Goal: Find specific page/section: Find specific page/section

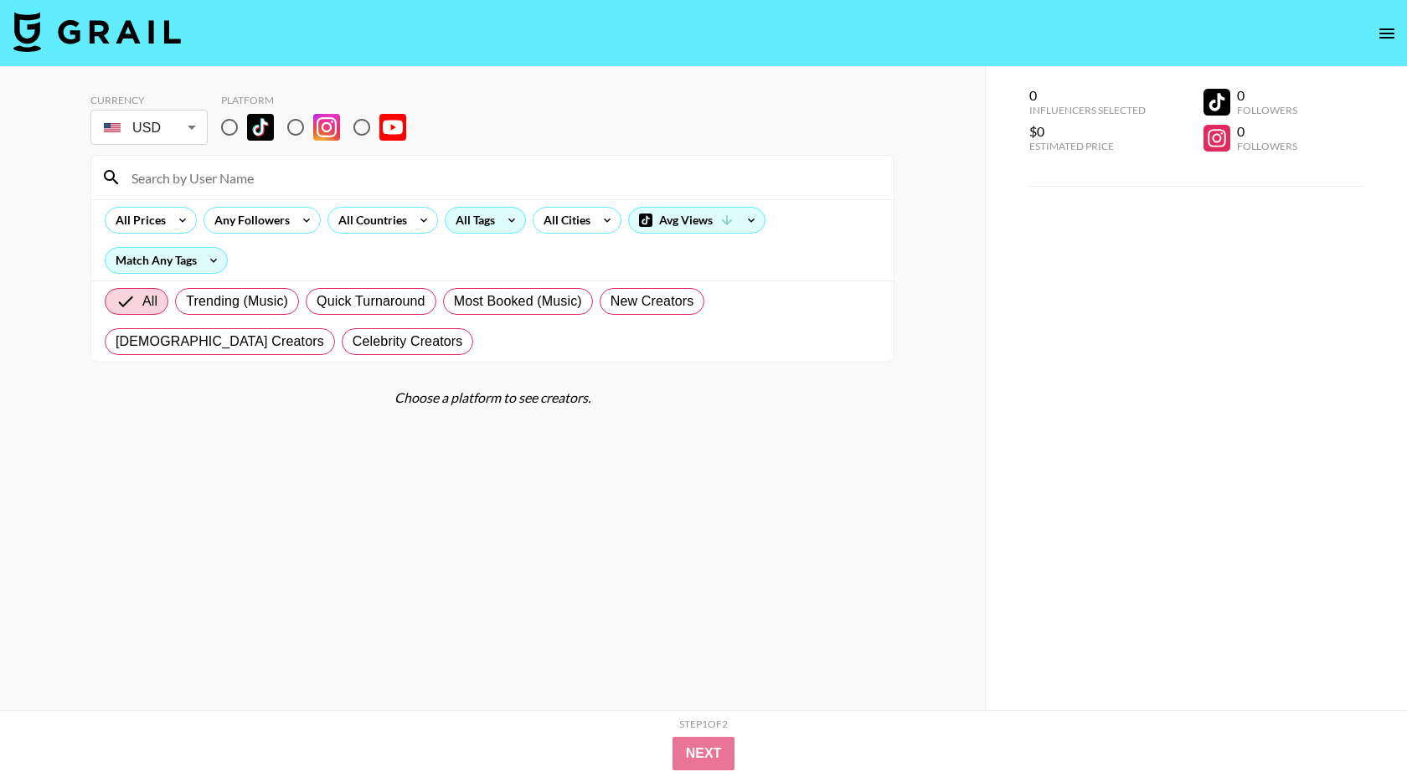
click at [501, 232] on div "All Tags" at bounding box center [485, 220] width 81 height 27
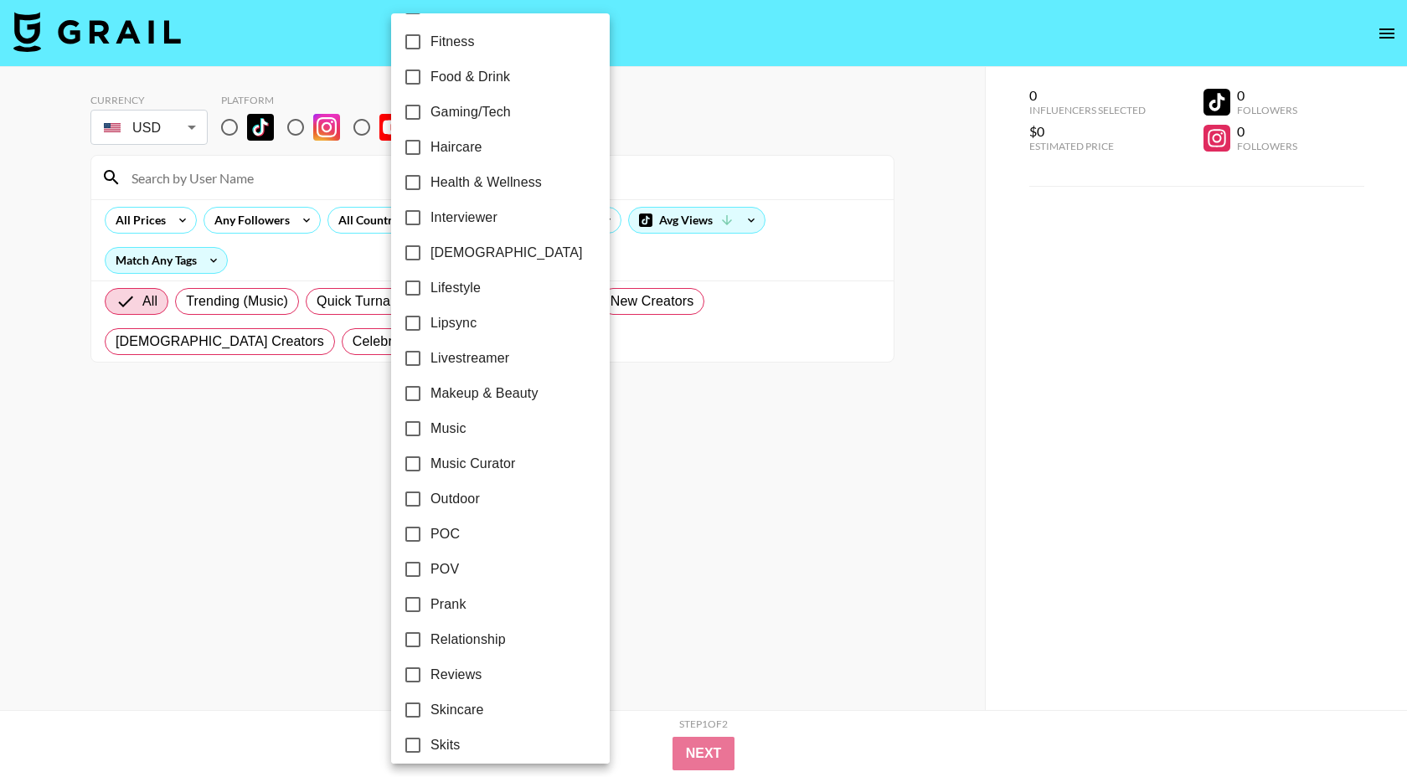
scroll to position [824, 0]
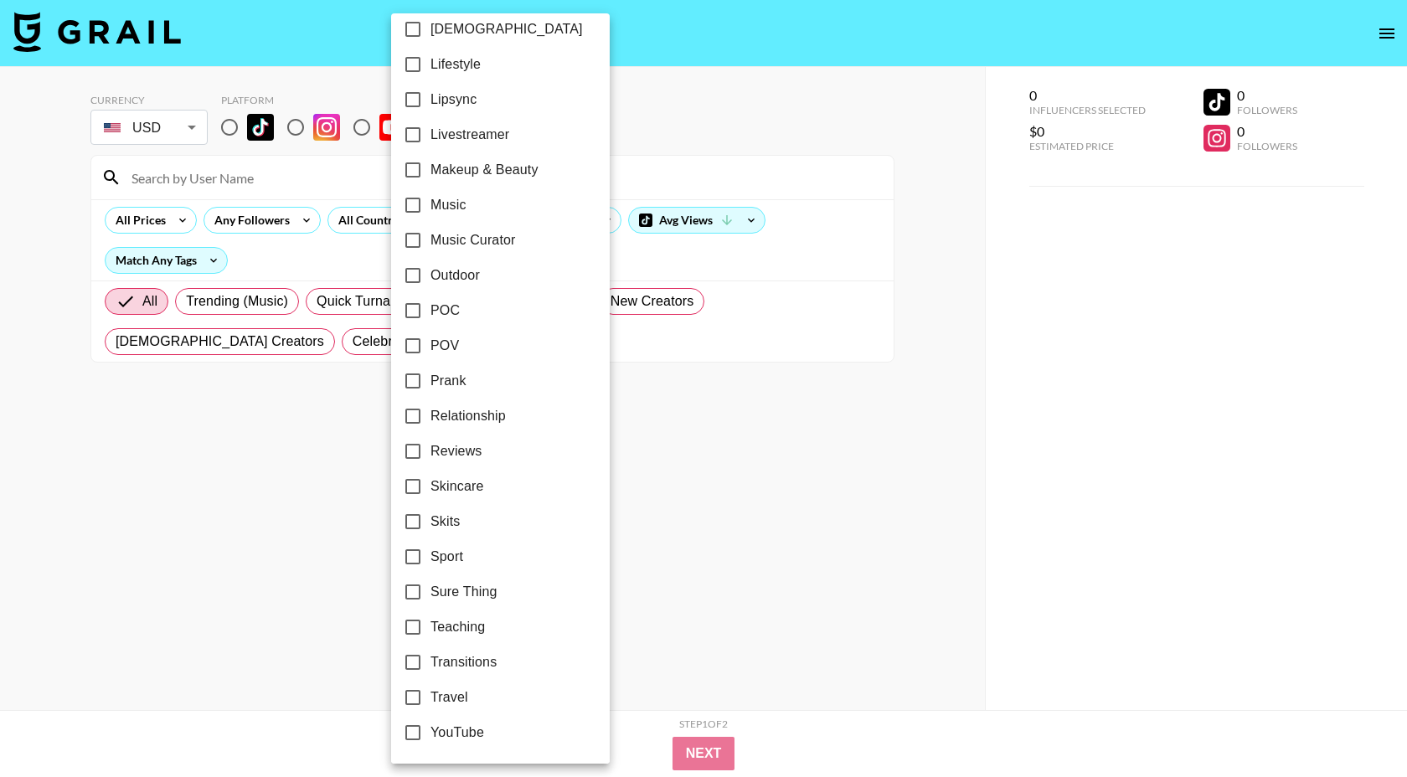
click at [465, 208] on span "Music" at bounding box center [448, 205] width 36 height 20
click at [430, 208] on input "Music" at bounding box center [412, 205] width 35 height 35
checkbox input "true"
click at [460, 234] on span "Music Curator" at bounding box center [470, 240] width 85 height 20
click at [428, 234] on input "Music Curator" at bounding box center [410, 240] width 35 height 35
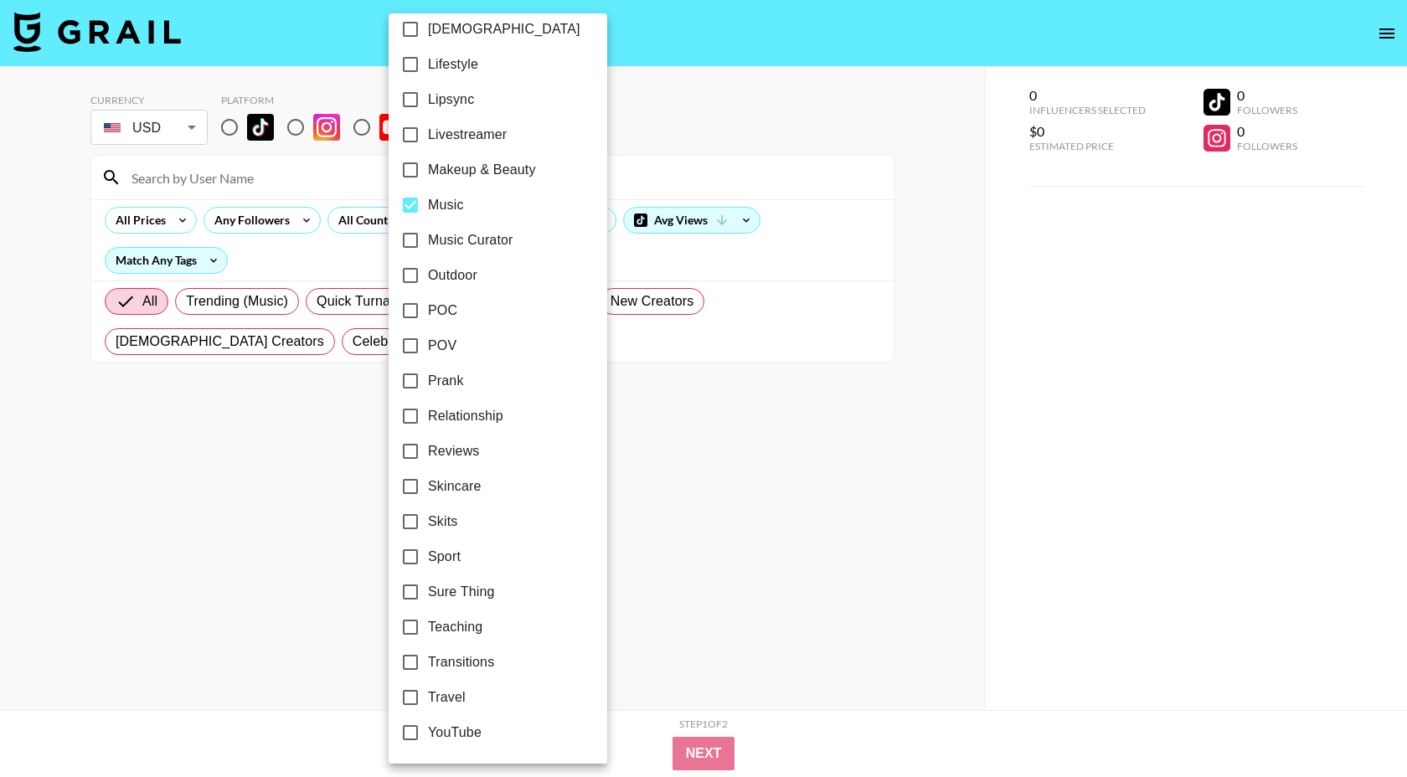
checkbox input "true"
click at [297, 260] on div at bounding box center [703, 388] width 1407 height 777
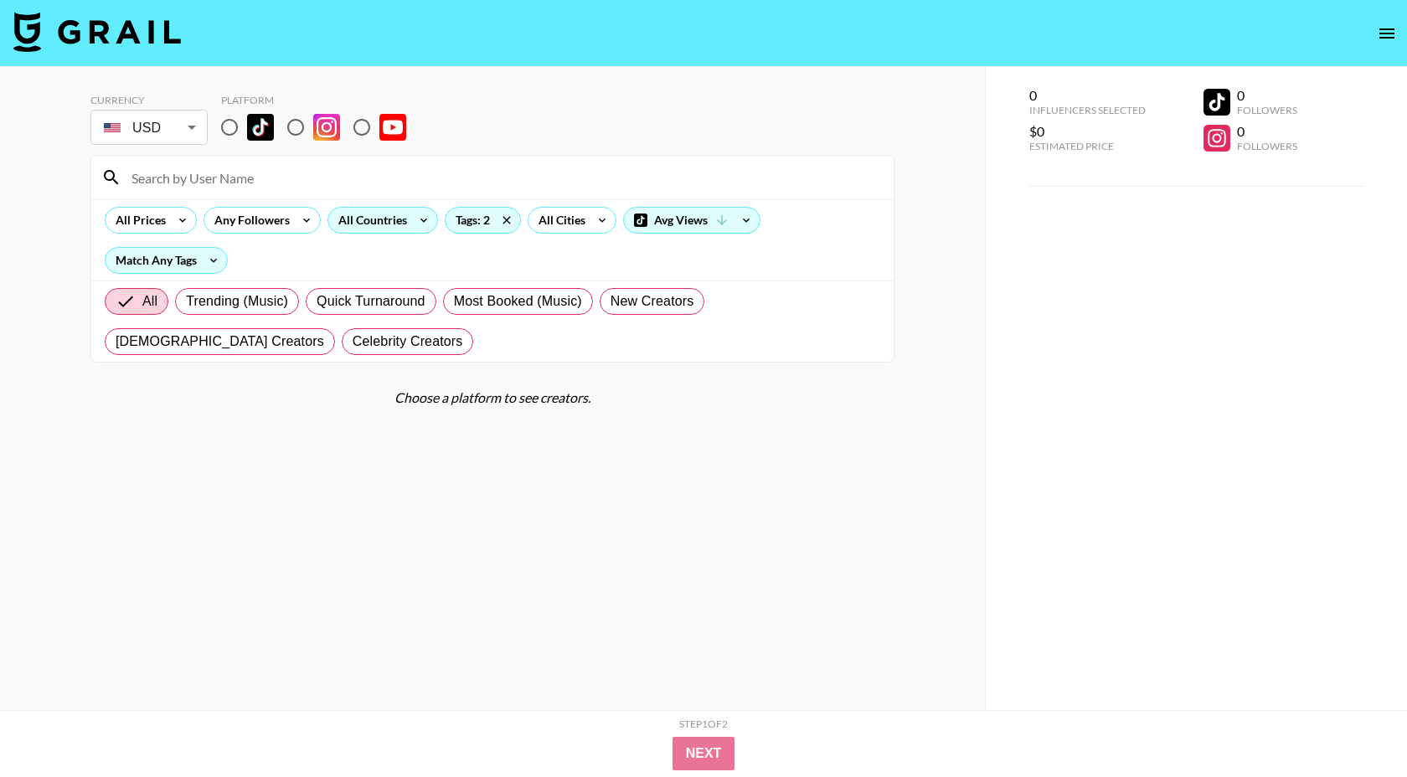
click at [410, 229] on div "All Countries" at bounding box center [382, 220] width 111 height 27
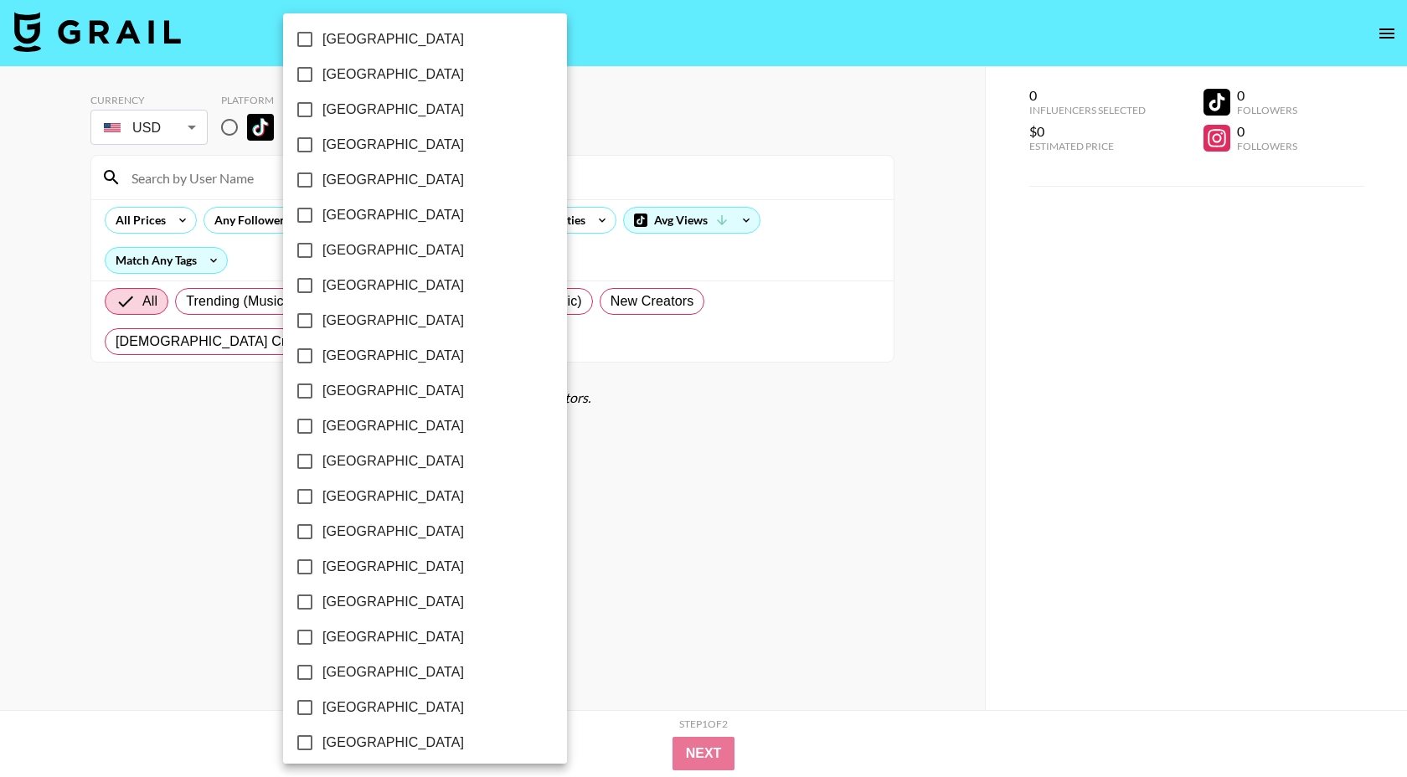
scroll to position [1176, 0]
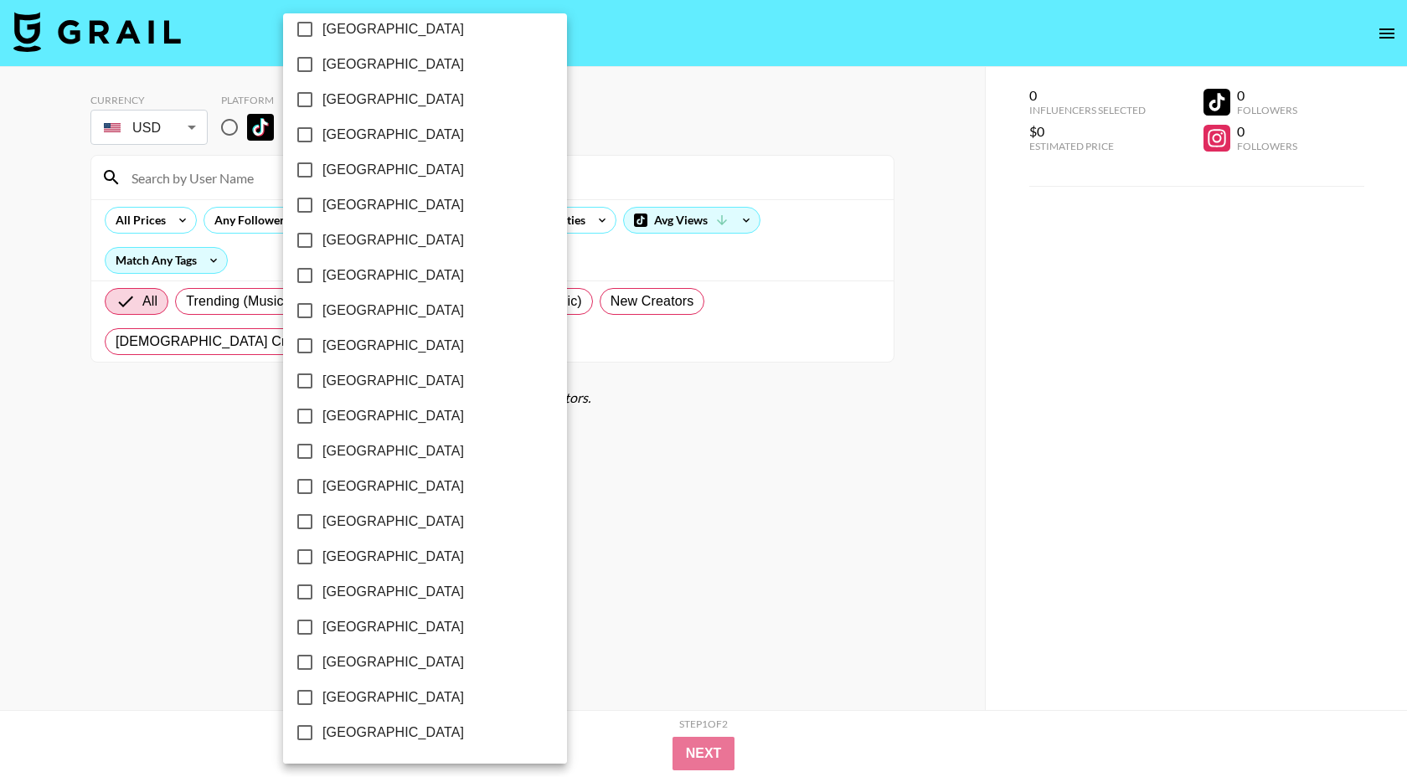
click at [384, 664] on span "[GEOGRAPHIC_DATA]" at bounding box center [392, 662] width 141 height 20
click at [322, 664] on input "[GEOGRAPHIC_DATA]" at bounding box center [304, 662] width 35 height 35
checkbox input "true"
click at [602, 395] on div at bounding box center [703, 388] width 1407 height 777
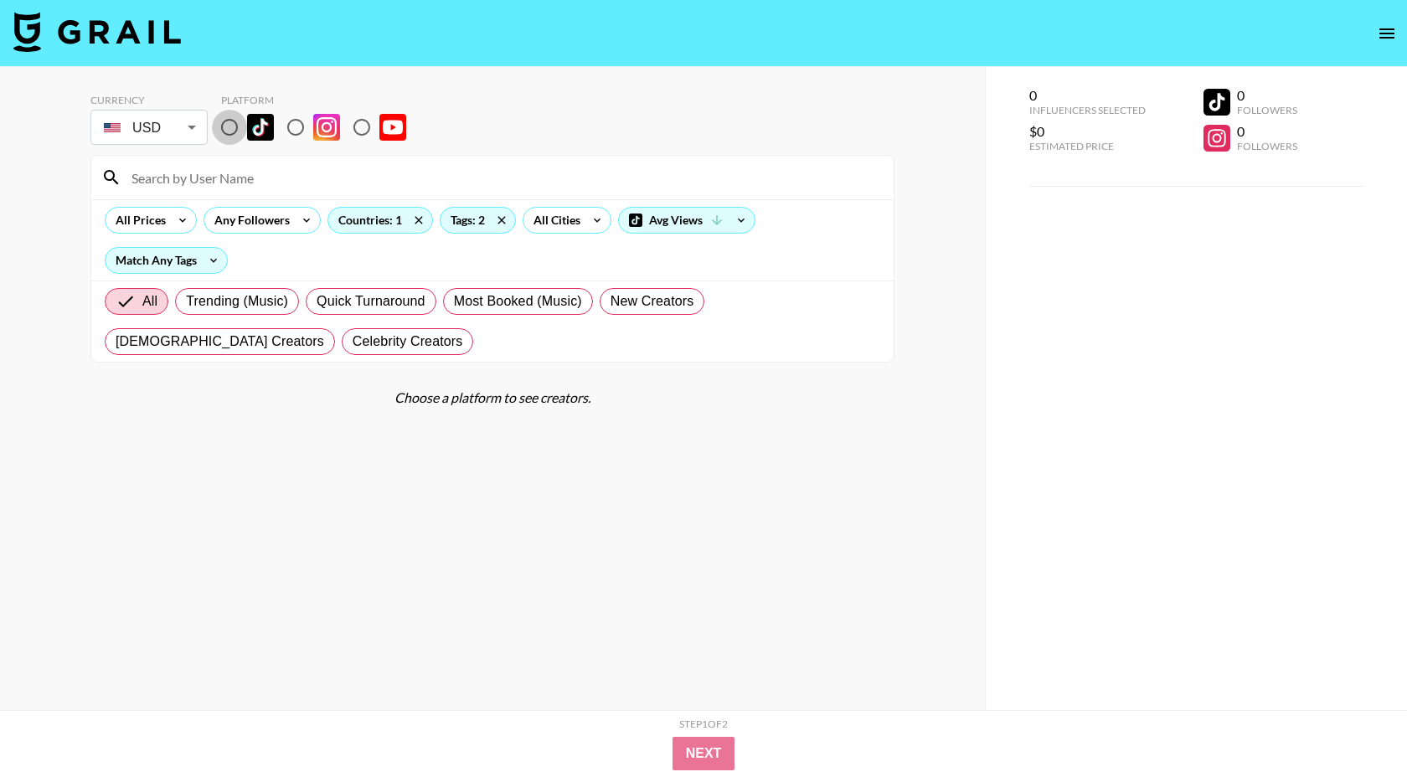
click at [231, 134] on input "radio" at bounding box center [229, 127] width 35 height 35
radio input "true"
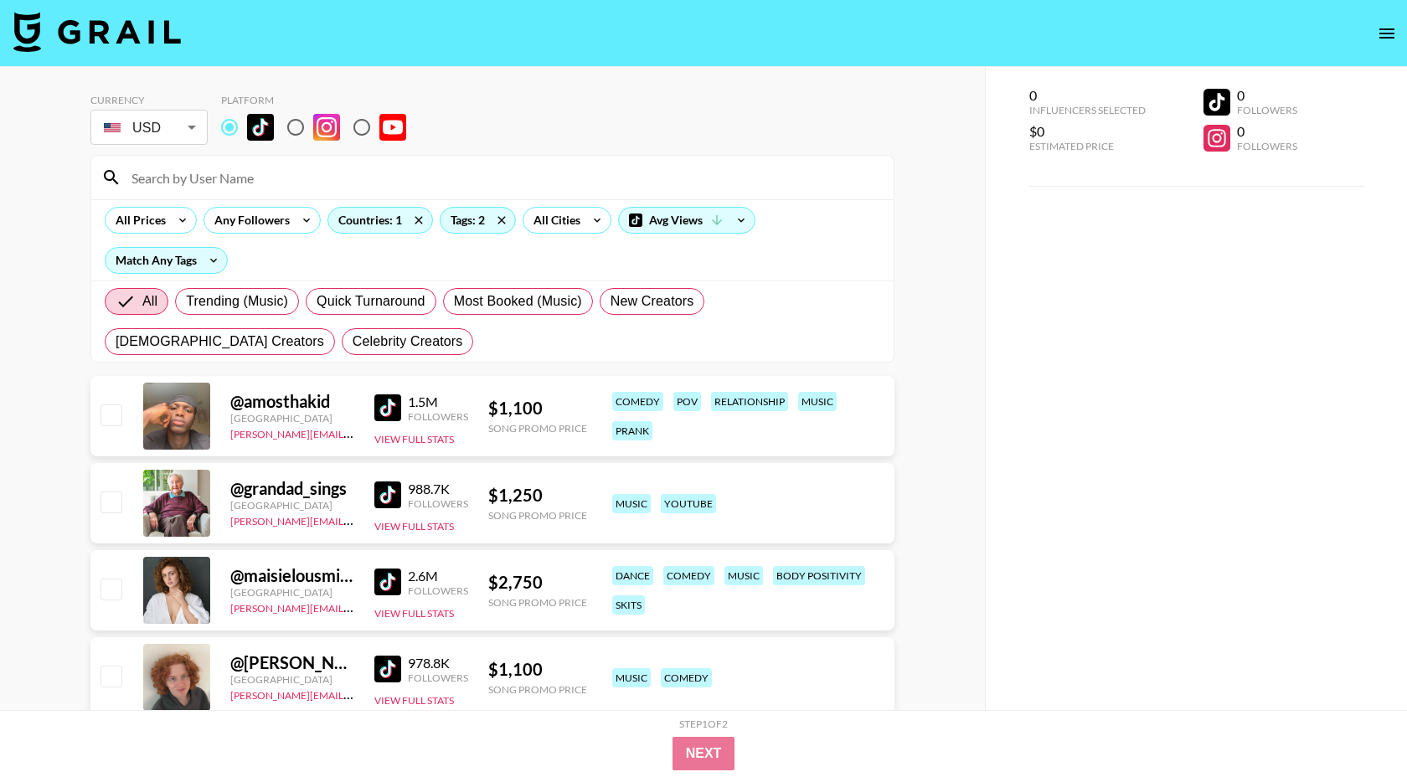
click at [394, 402] on img at bounding box center [387, 407] width 27 height 27
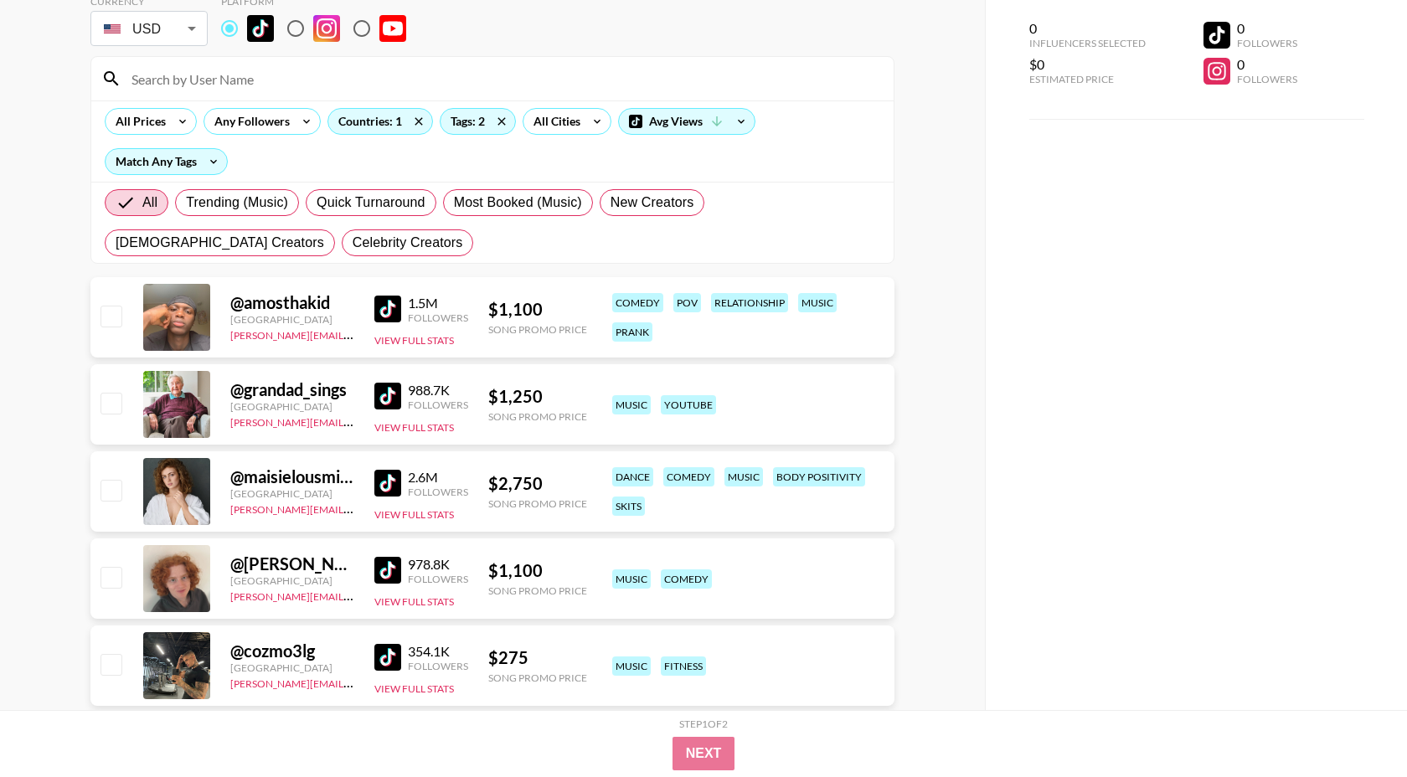
scroll to position [101, 0]
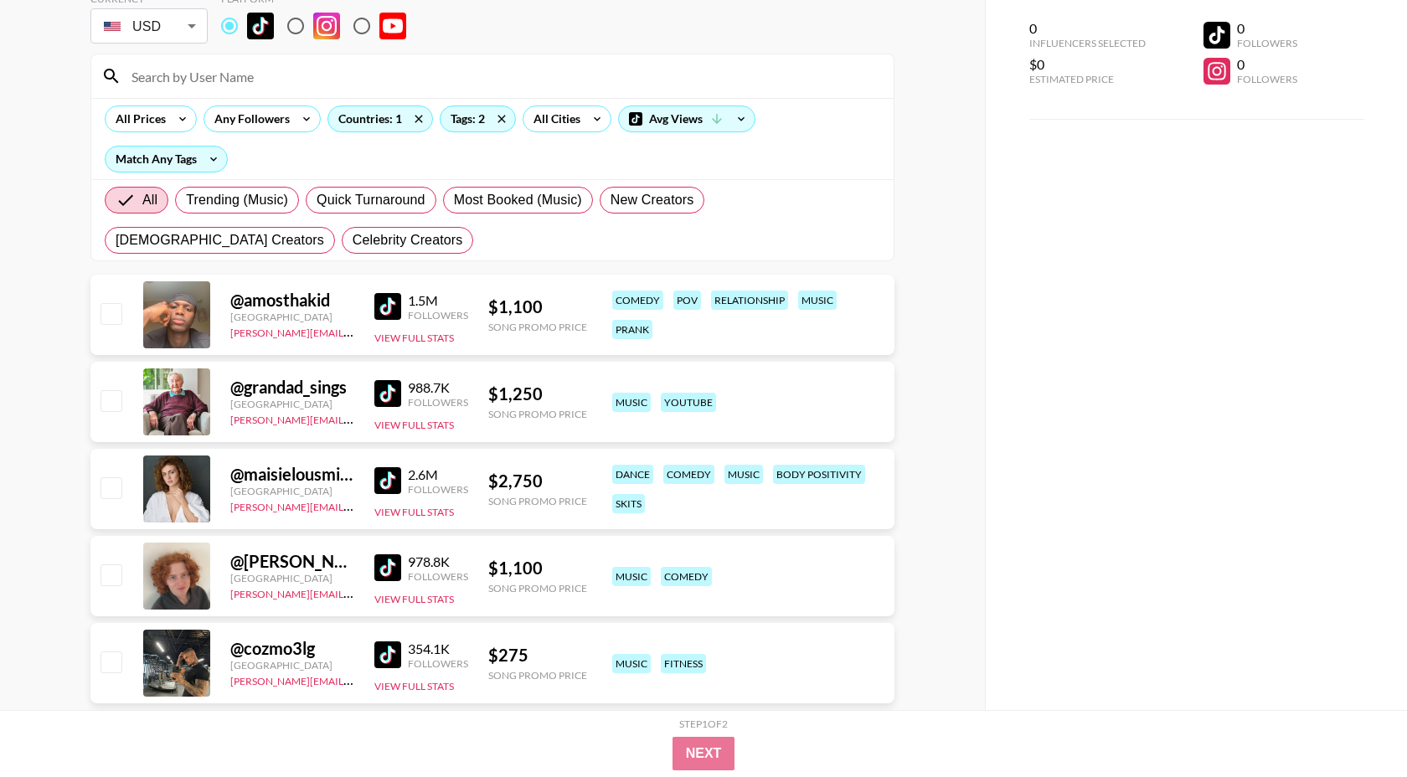
click at [386, 394] on img at bounding box center [387, 393] width 27 height 27
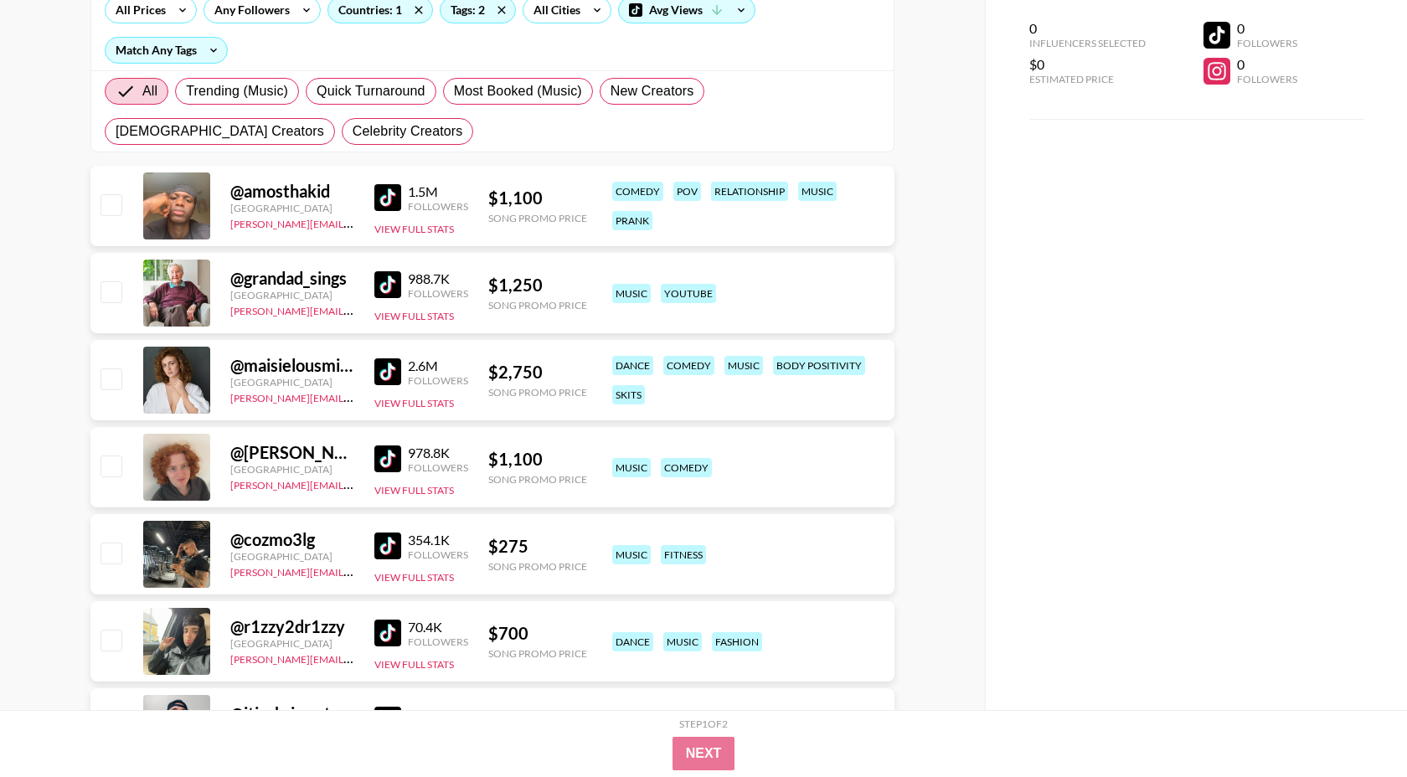
scroll to position [238, 0]
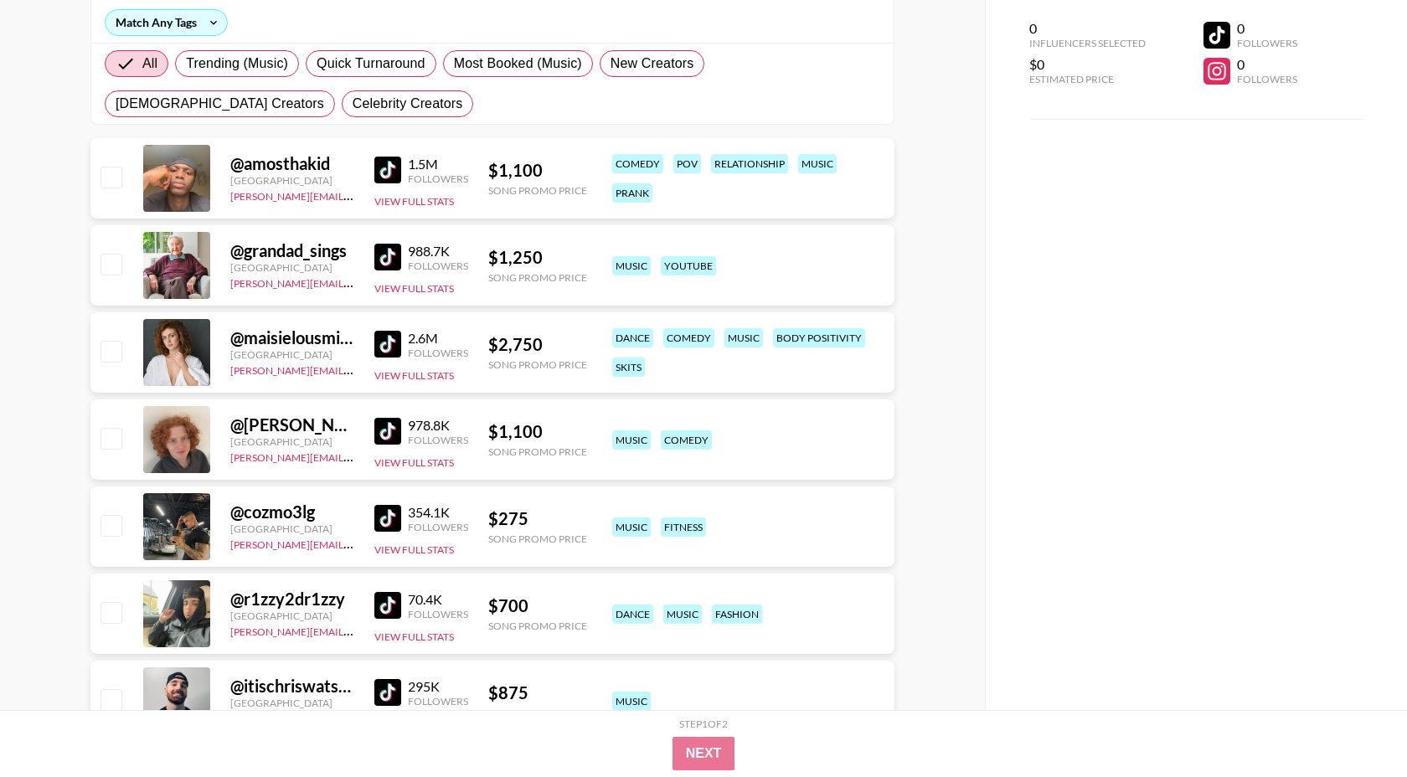
click at [386, 515] on img at bounding box center [387, 518] width 27 height 27
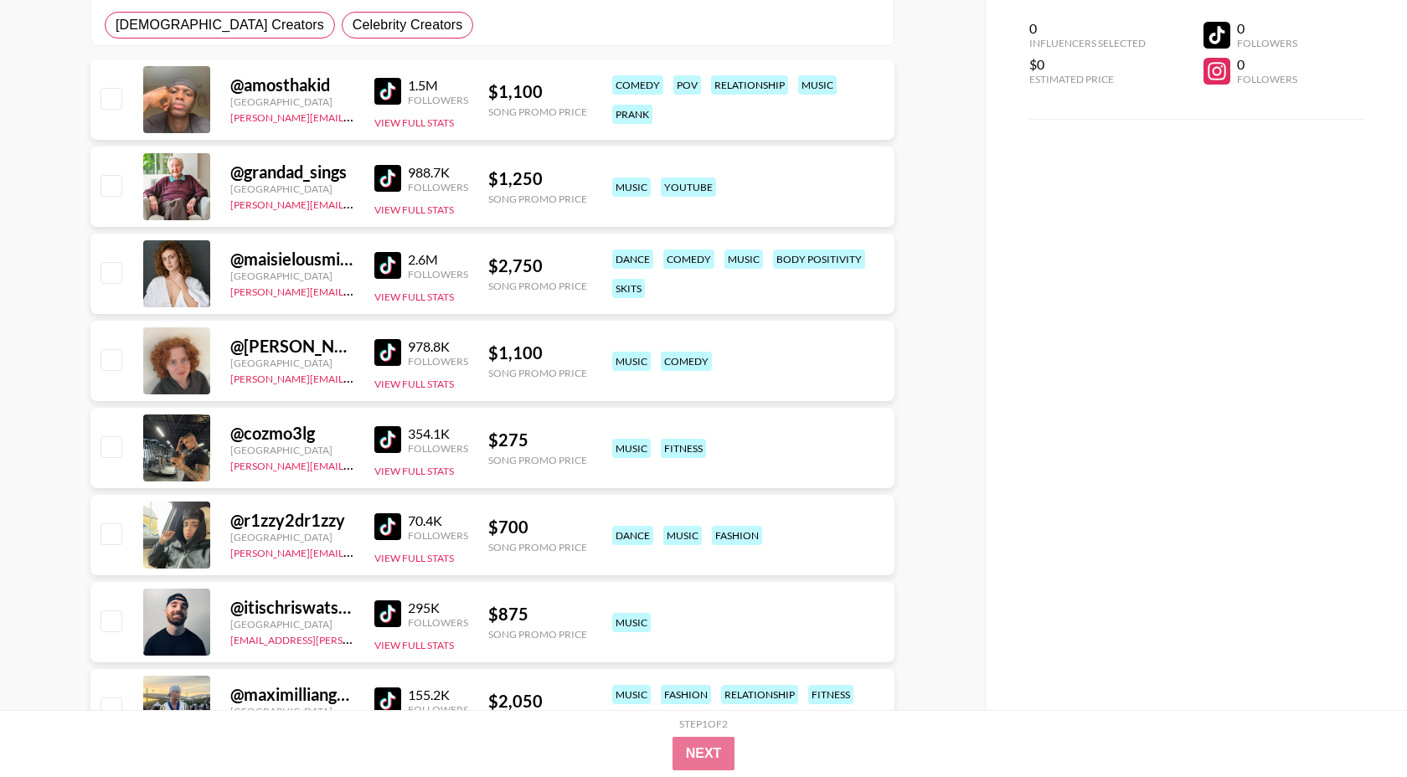
scroll to position [411, 0]
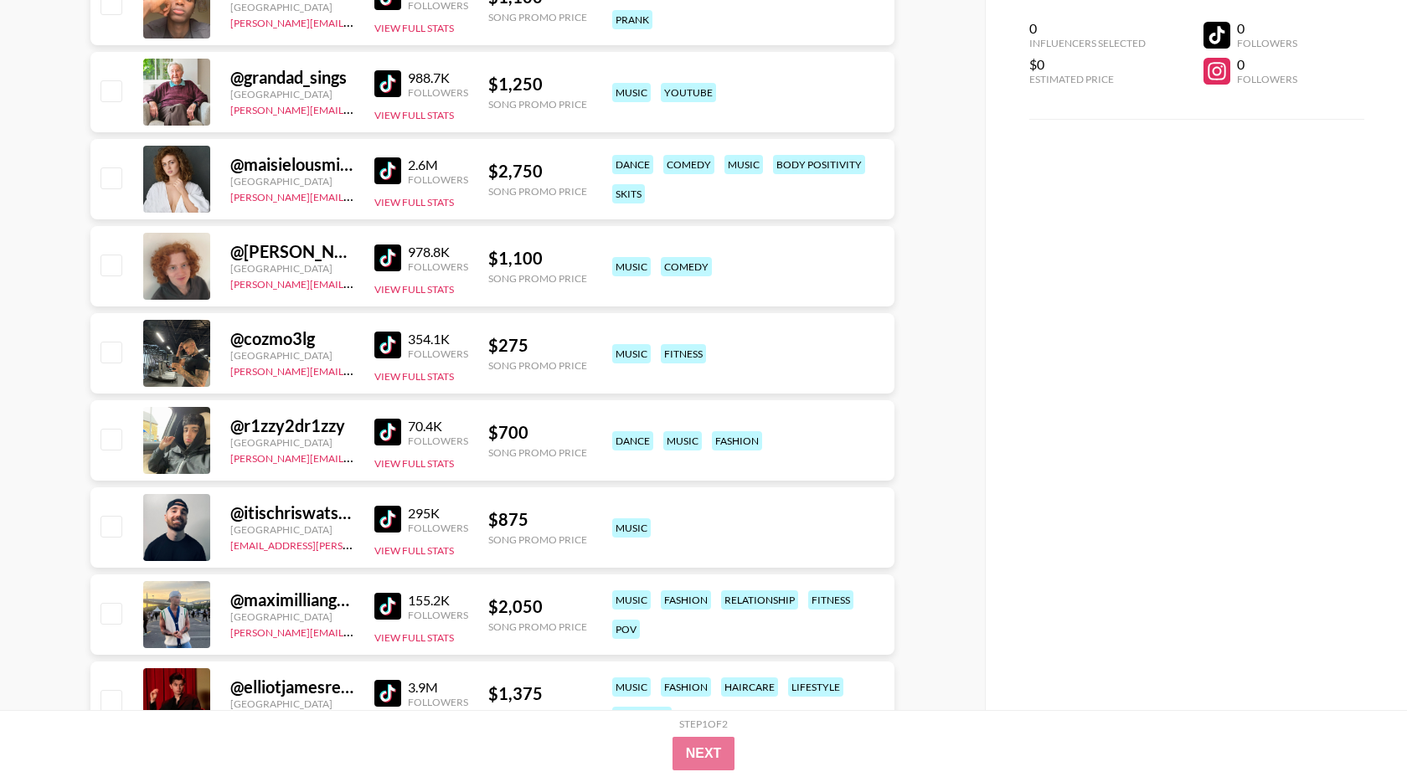
click at [389, 604] on img at bounding box center [387, 606] width 27 height 27
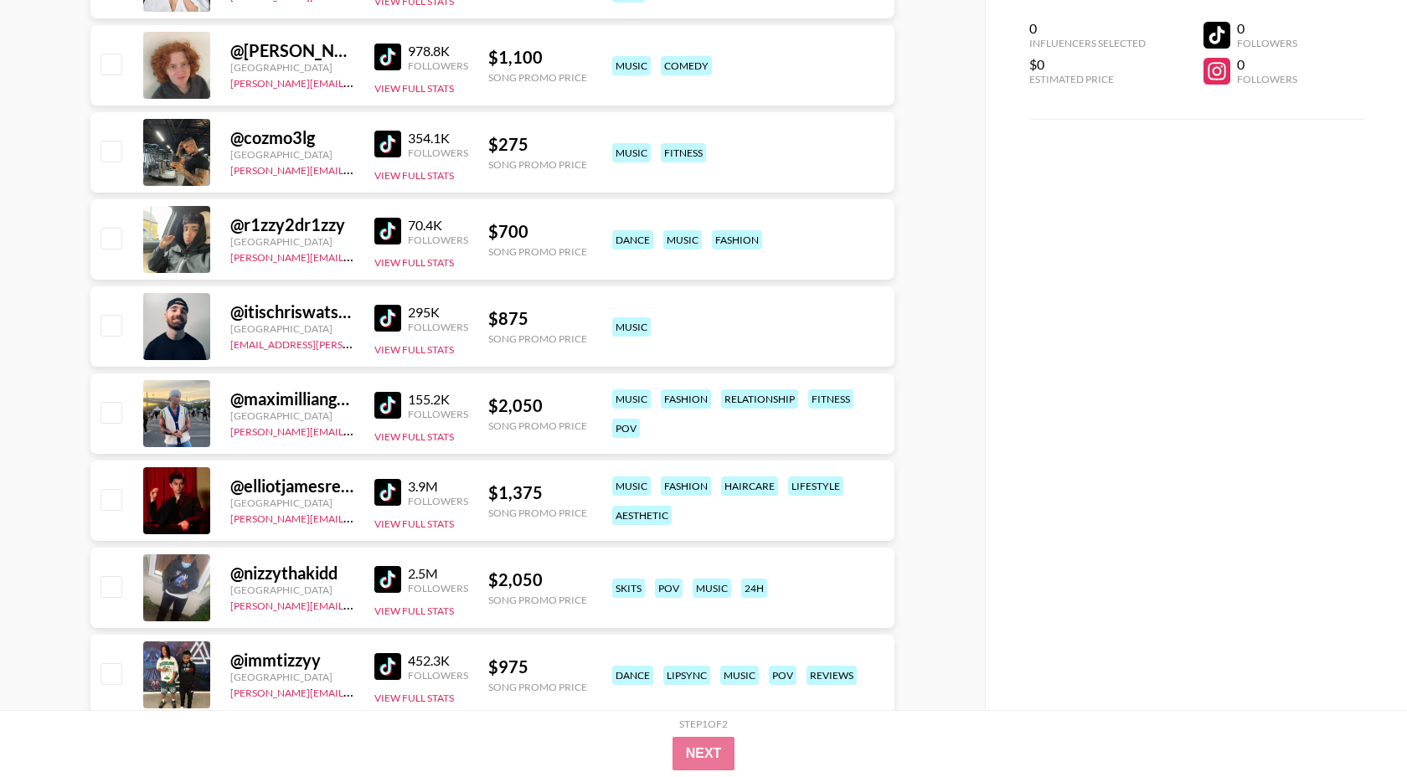
scroll to position [617, 0]
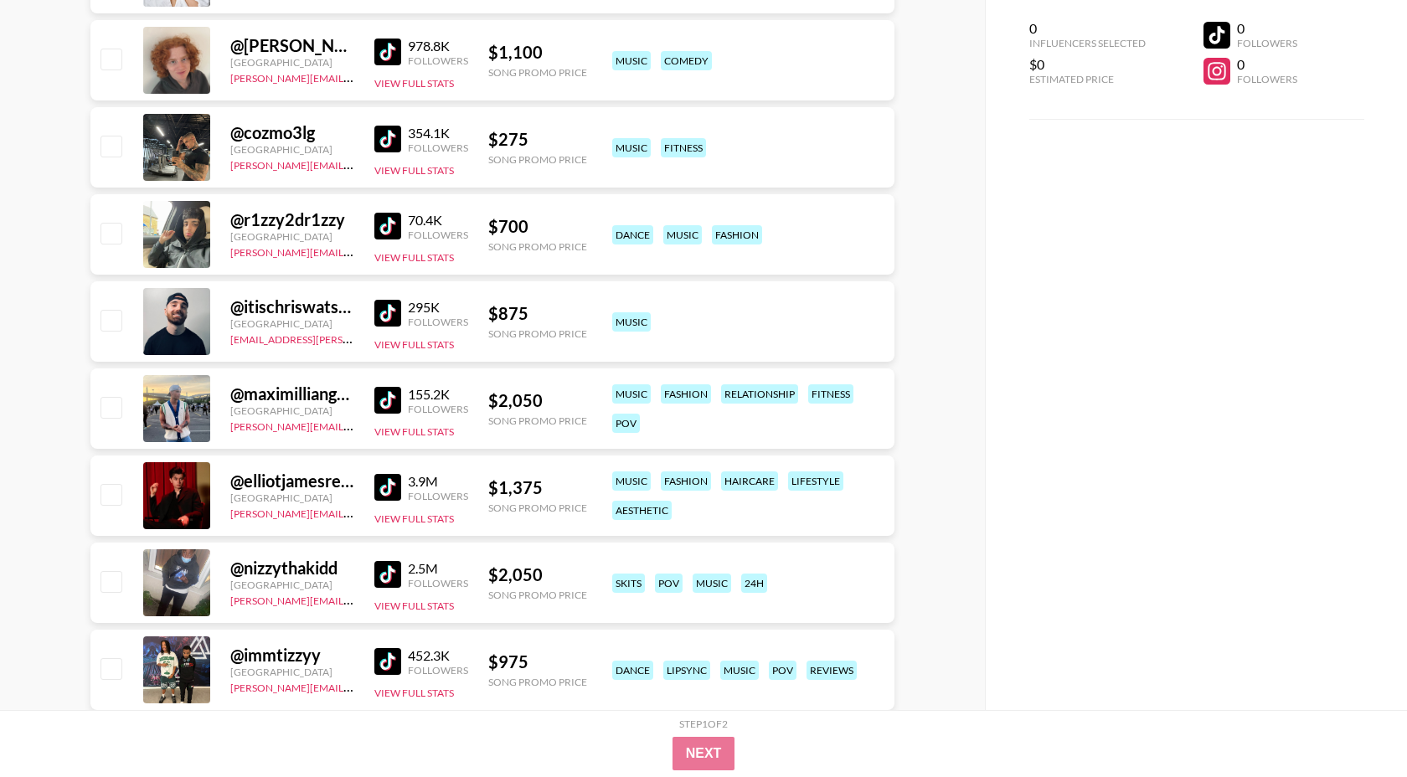
click at [377, 494] on img at bounding box center [387, 487] width 27 height 27
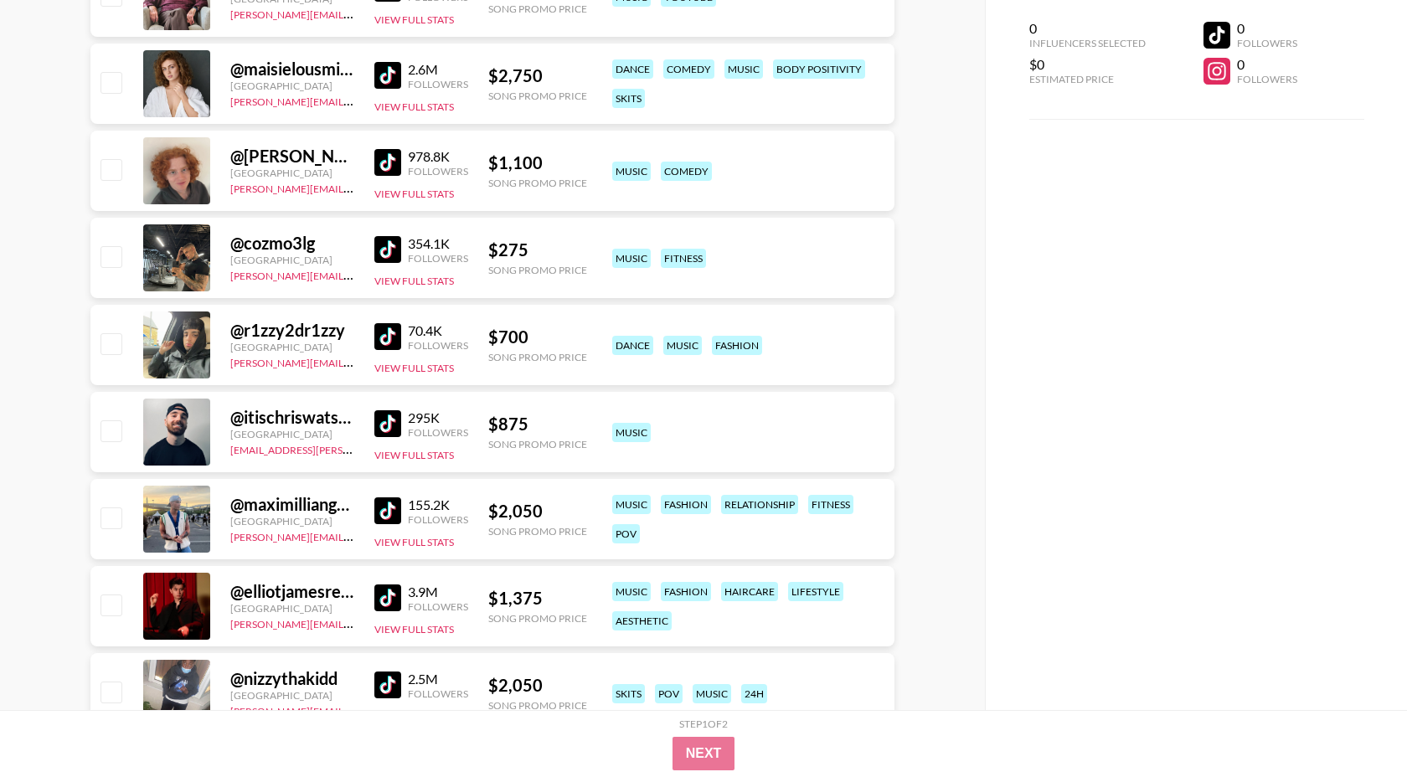
scroll to position [0, 0]
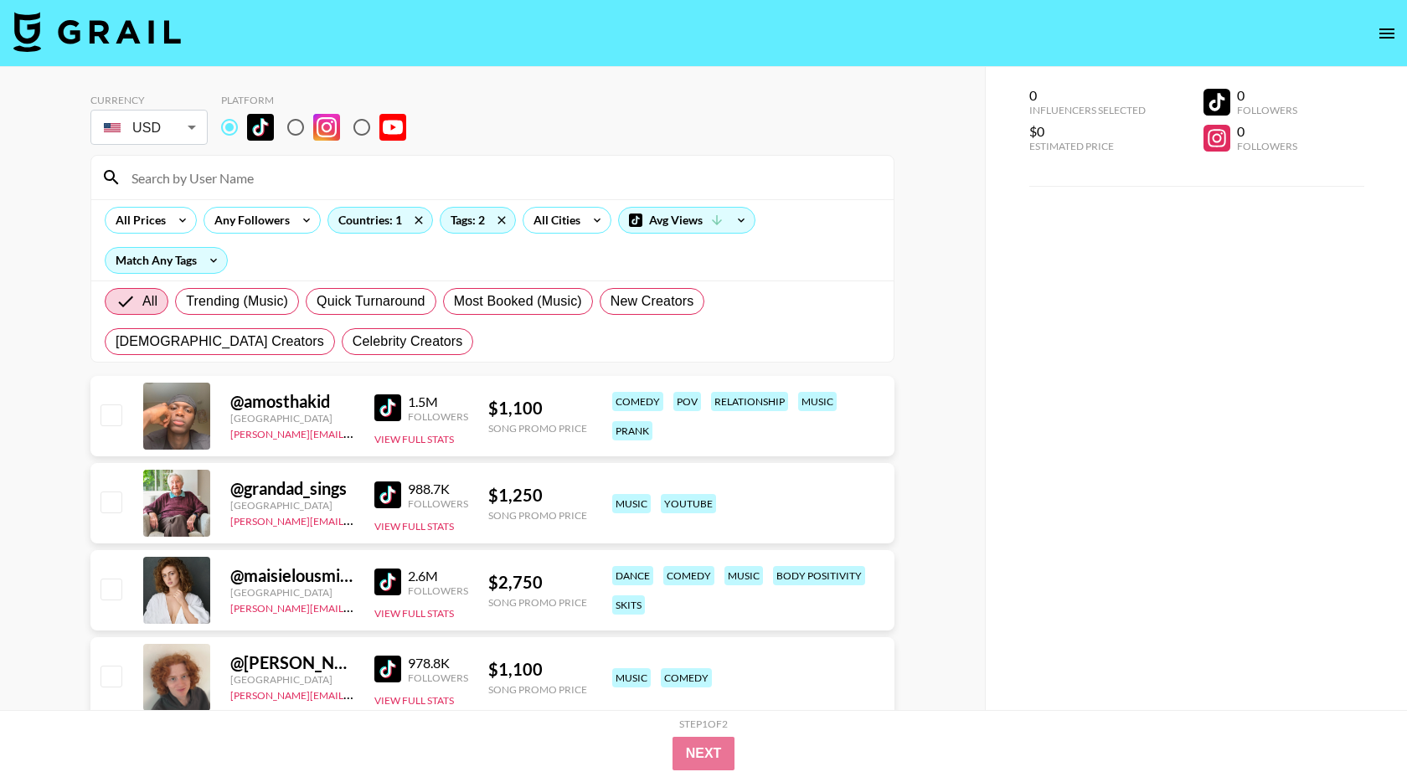
click at [188, 182] on input at bounding box center [502, 177] width 762 height 27
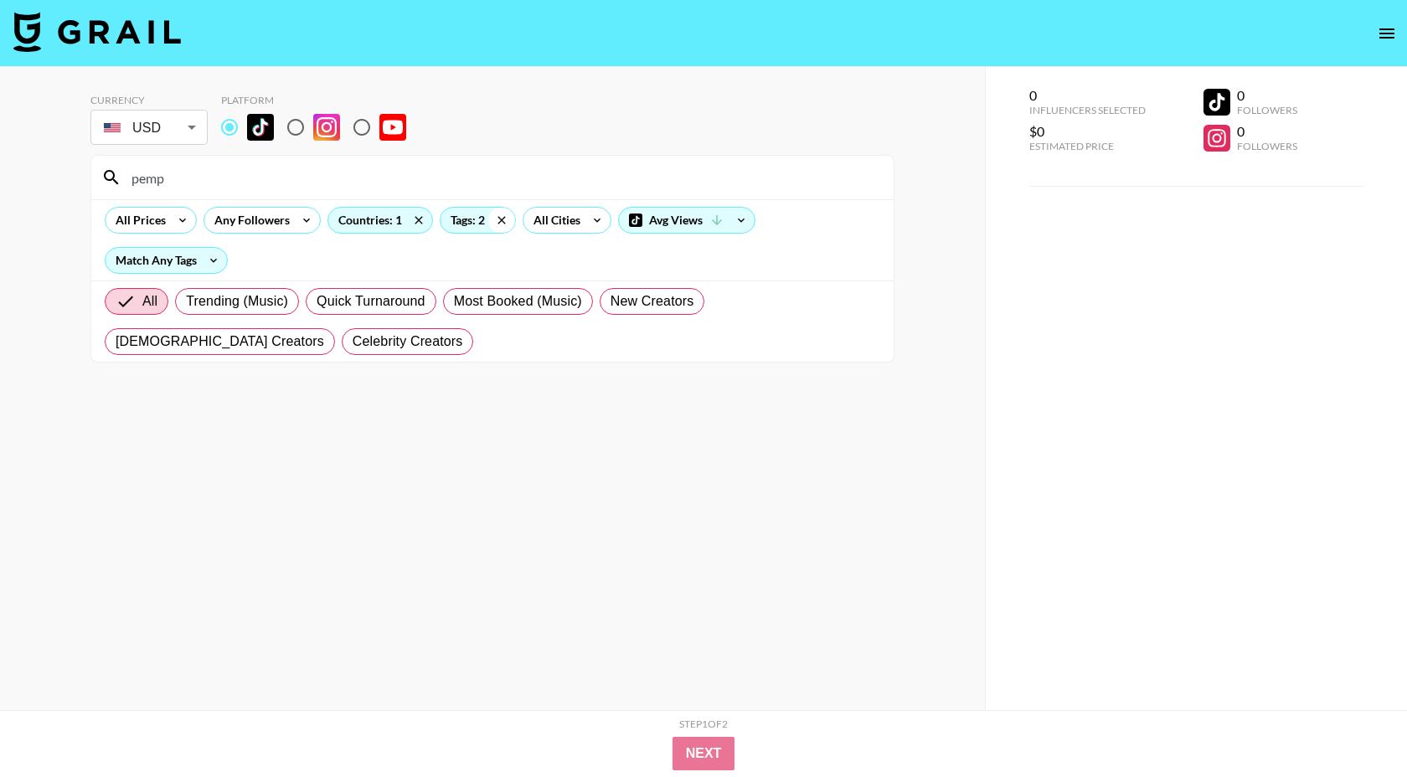
type input "pemp"
click at [496, 210] on icon at bounding box center [501, 220] width 27 height 25
click at [418, 220] on icon at bounding box center [418, 220] width 27 height 25
click at [216, 165] on input "pemp" at bounding box center [502, 177] width 762 height 27
click at [214, 172] on input "pemp" at bounding box center [502, 177] width 762 height 27
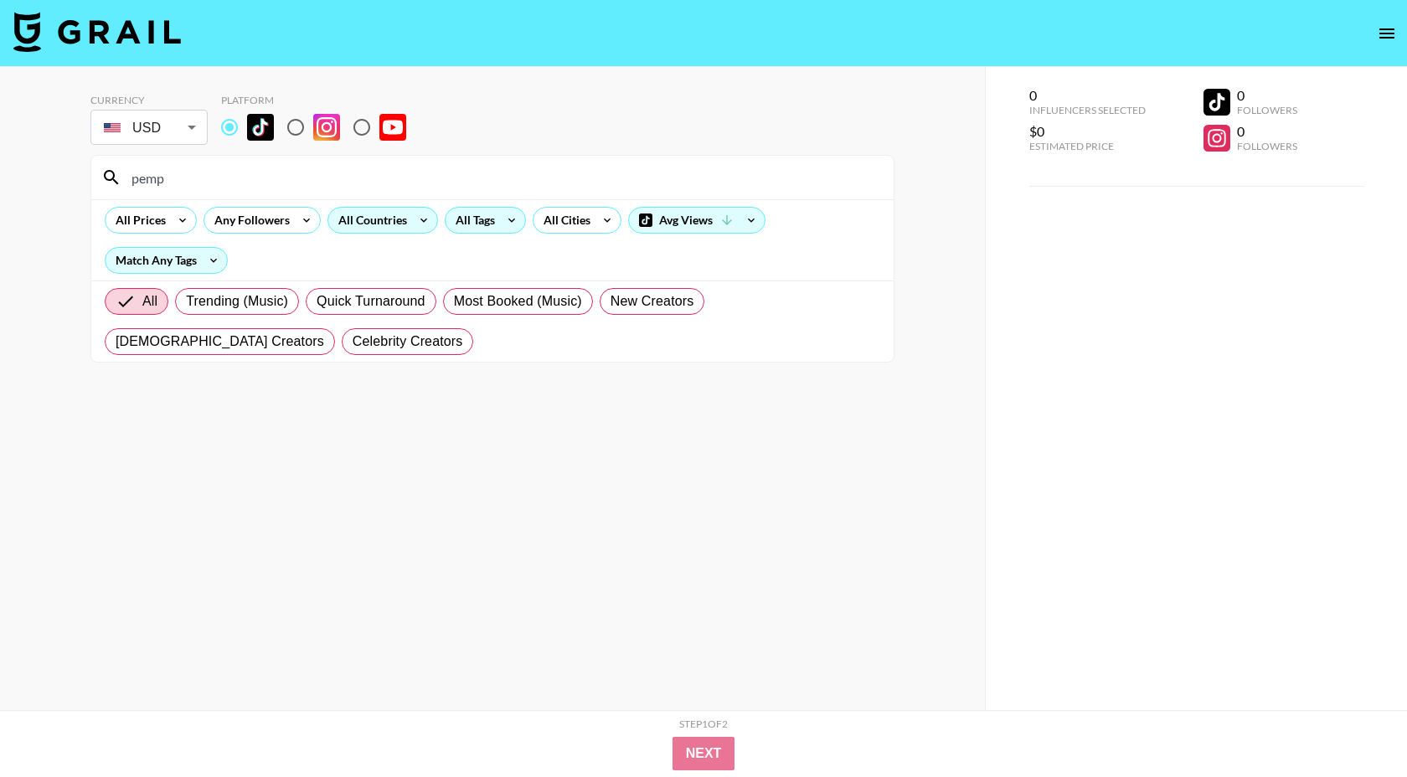
click at [214, 172] on input "pemp" at bounding box center [502, 177] width 762 height 27
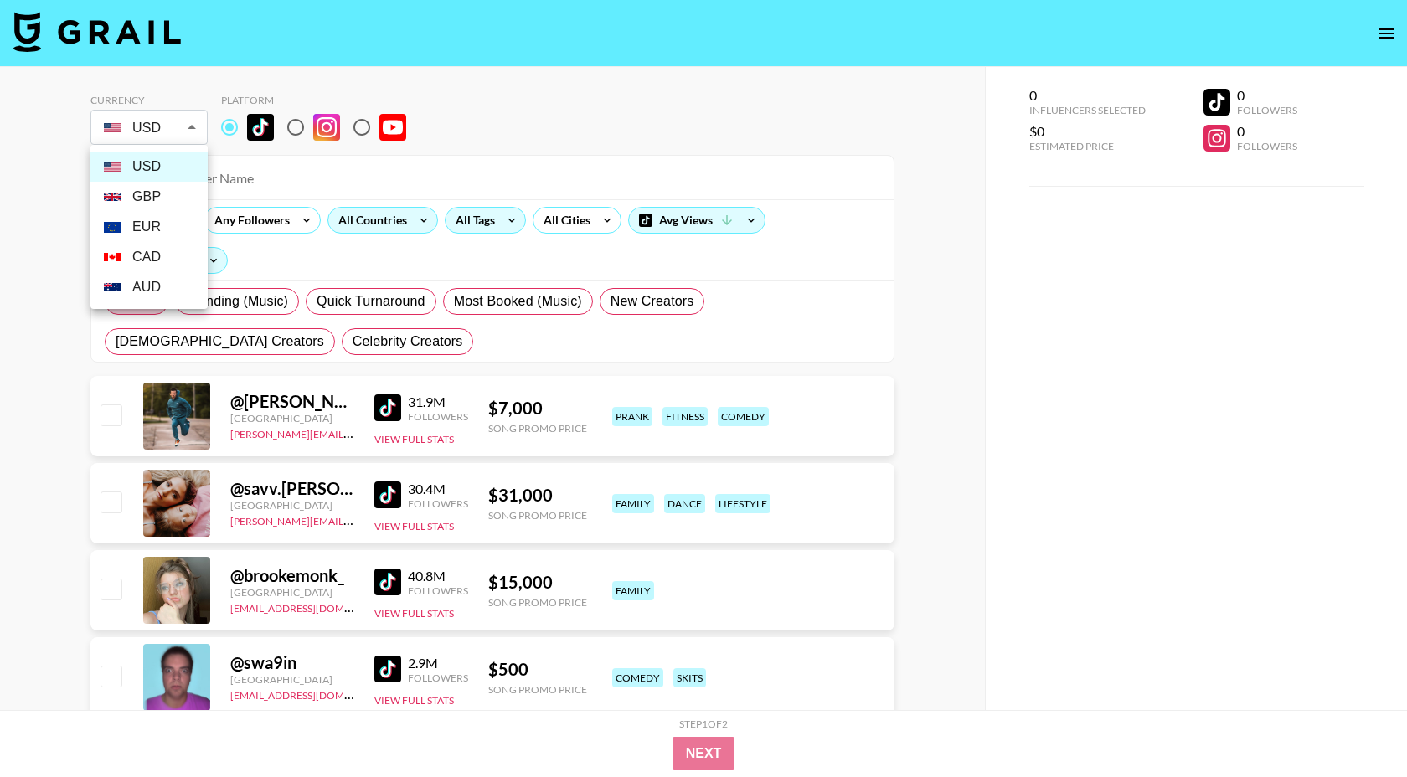
click at [158, 188] on li "GBP" at bounding box center [148, 197] width 117 height 30
type input "GBP"
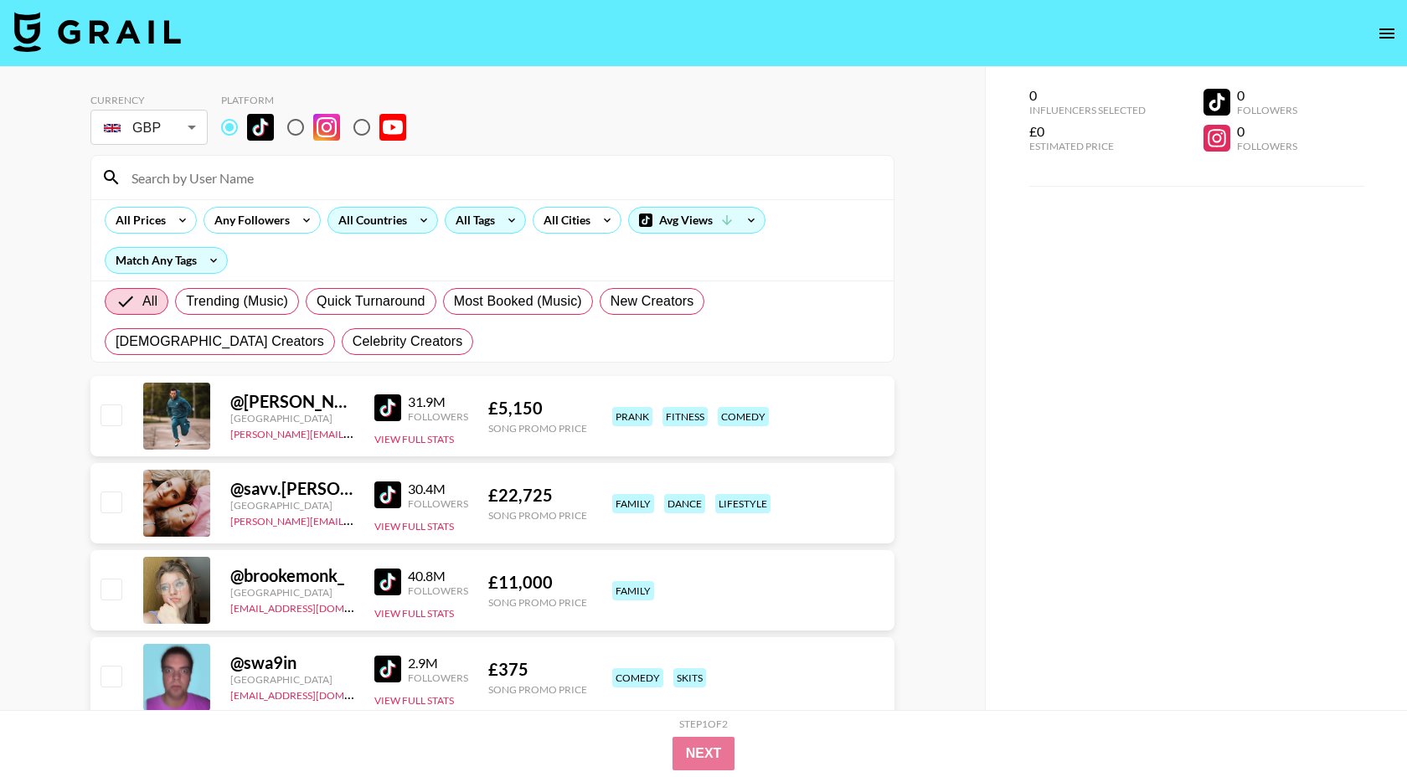
click at [260, 177] on input at bounding box center [502, 177] width 762 height 27
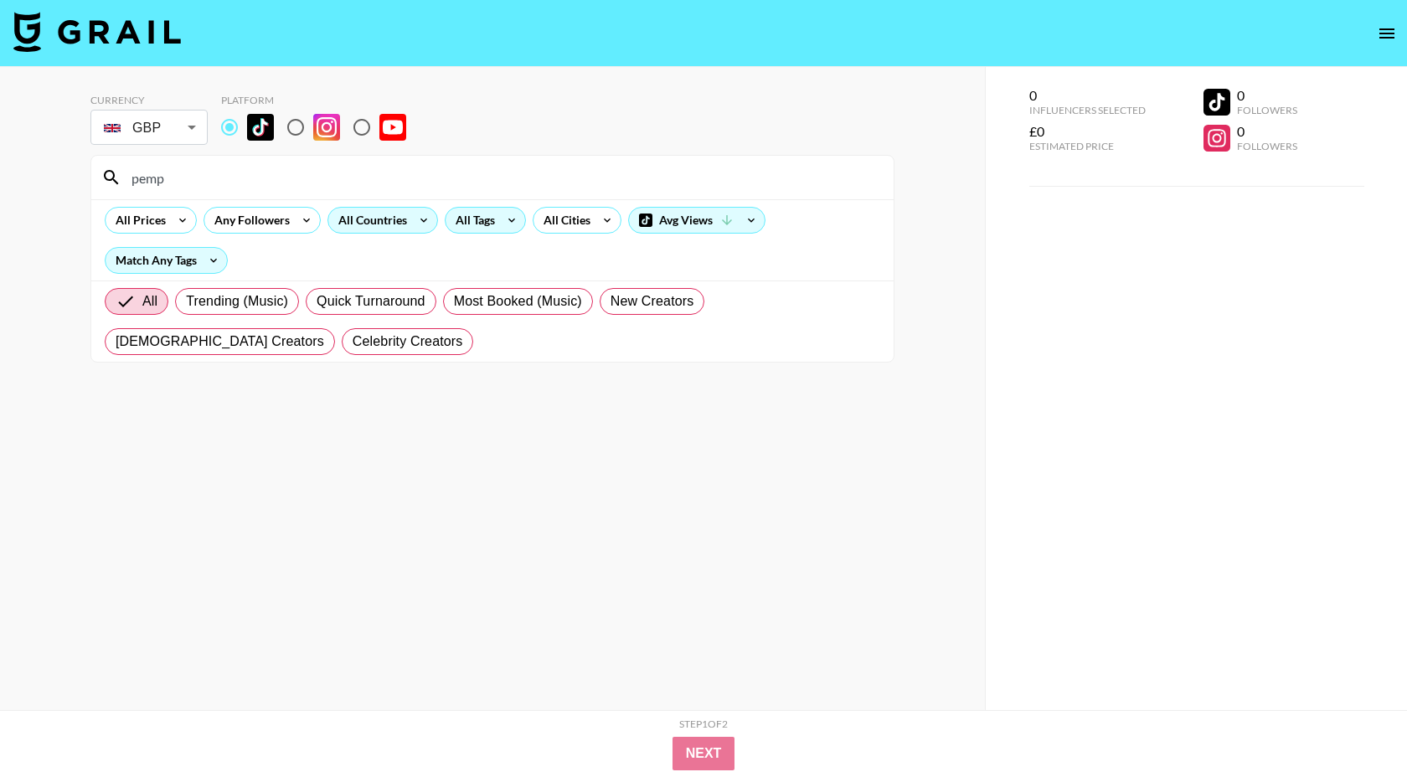
type input "pem"
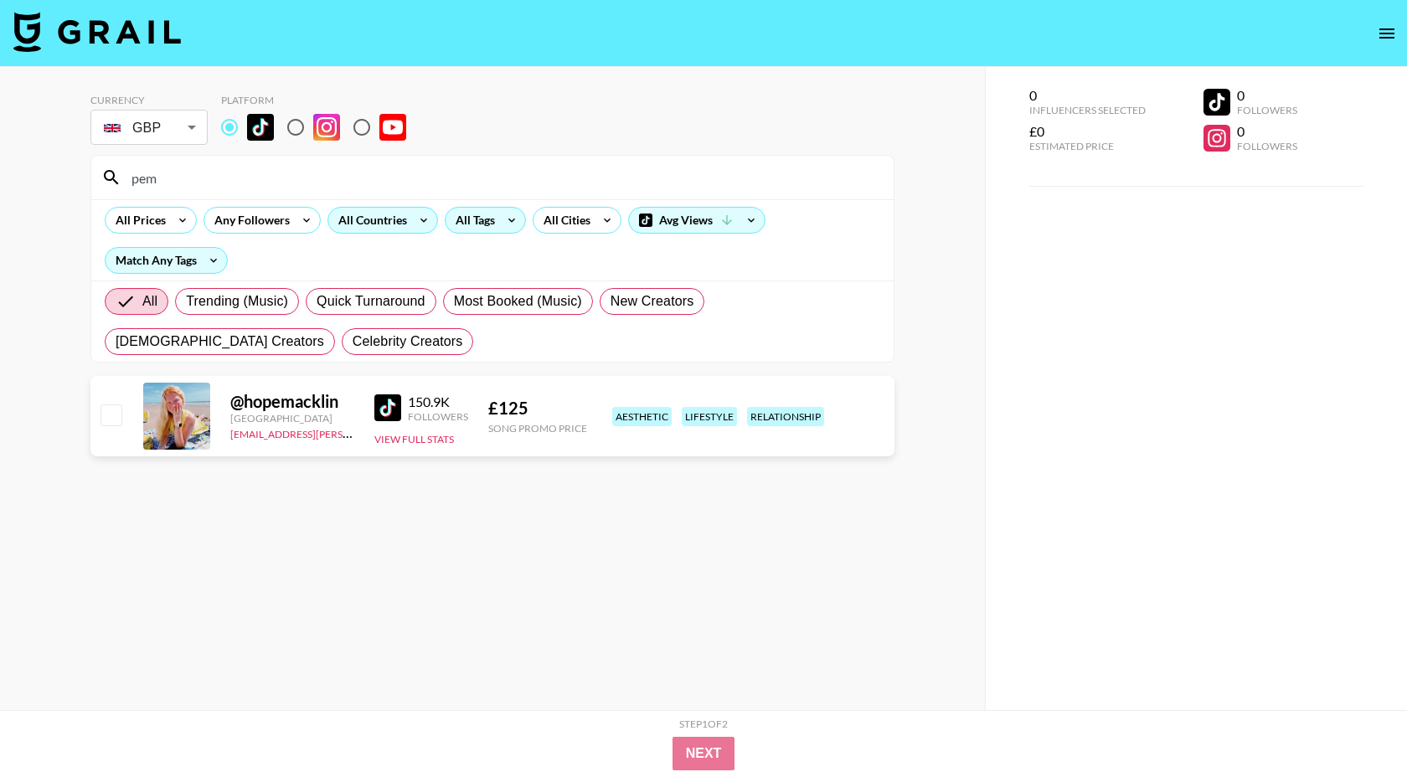
click at [206, 189] on input "pem" at bounding box center [502, 177] width 762 height 27
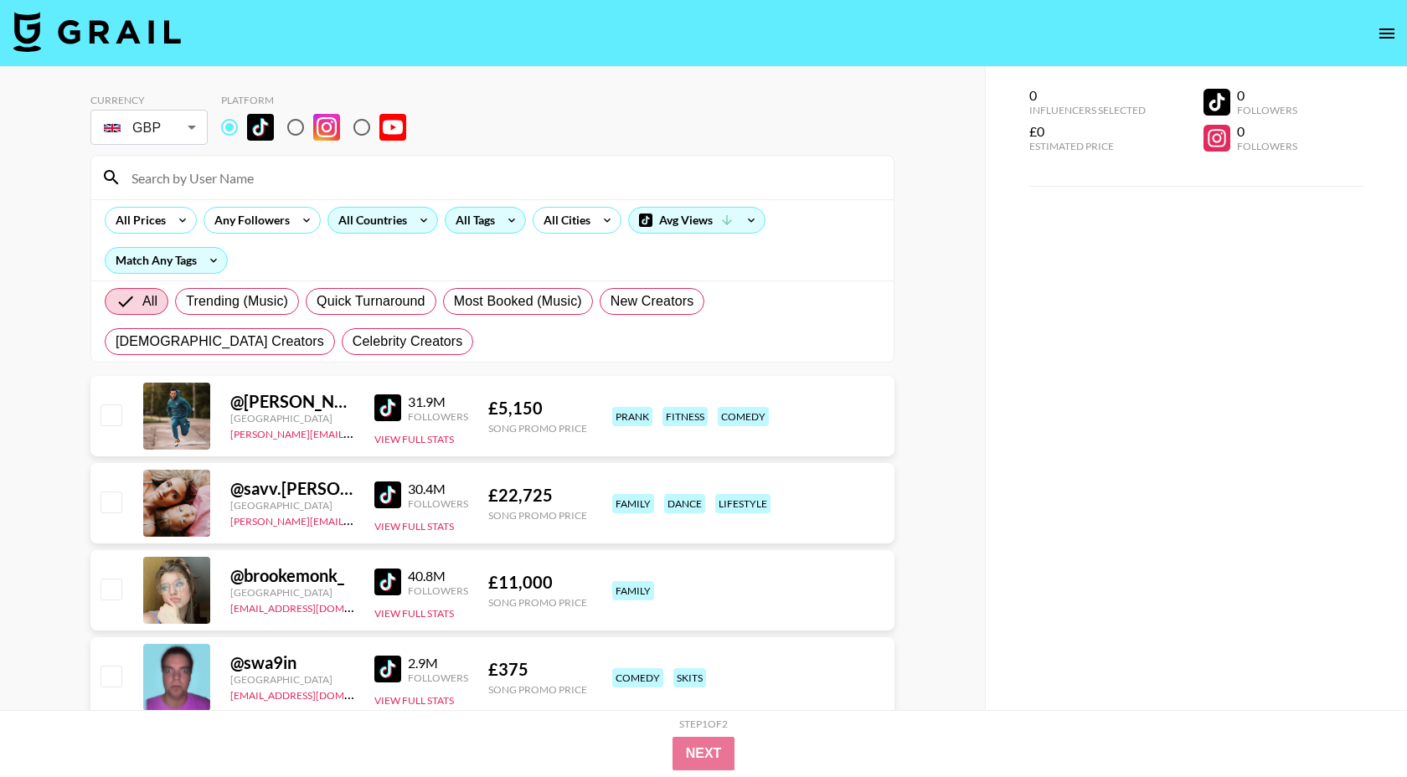
click at [435, 216] on div "All Countries" at bounding box center [382, 220] width 117 height 27
click at [460, 221] on div "All Tags" at bounding box center [471, 220] width 53 height 25
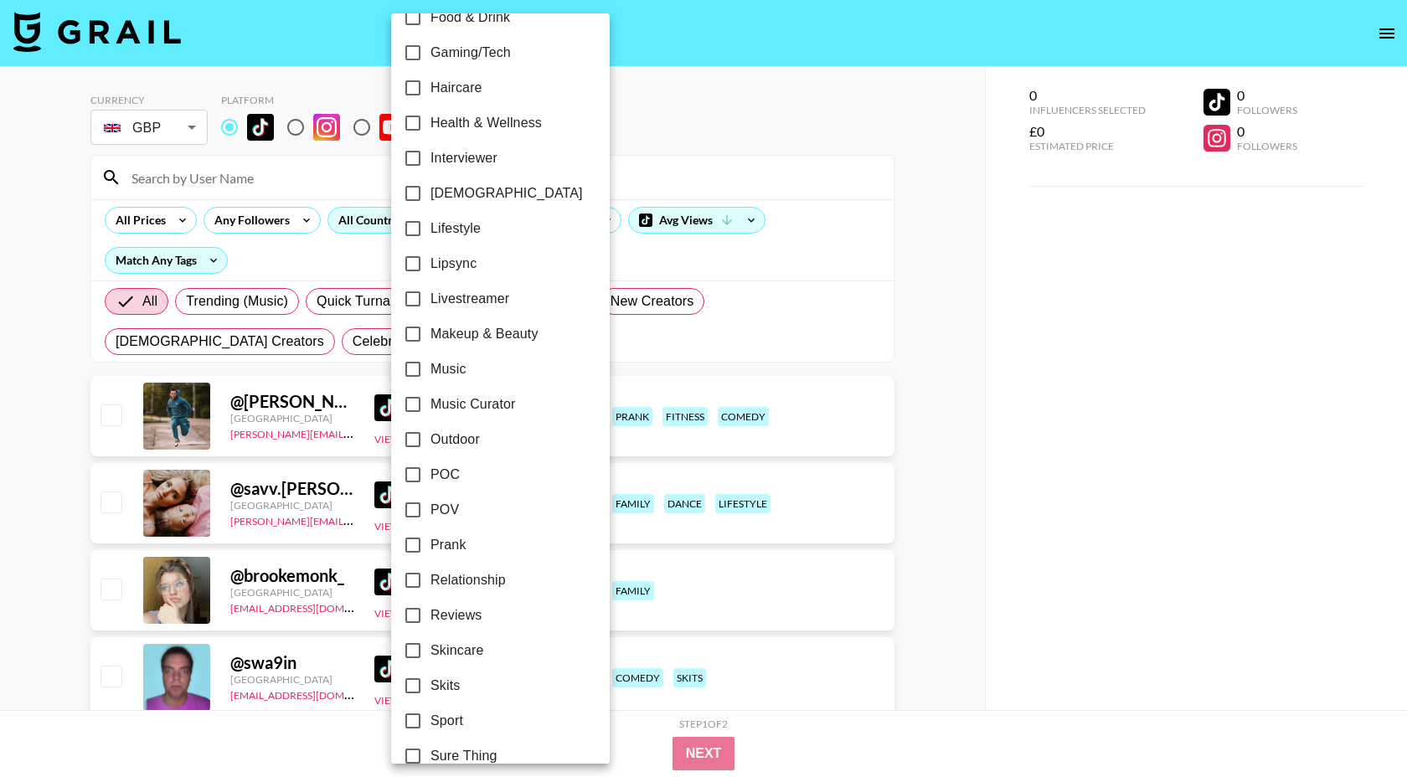
scroll to position [824, 0]
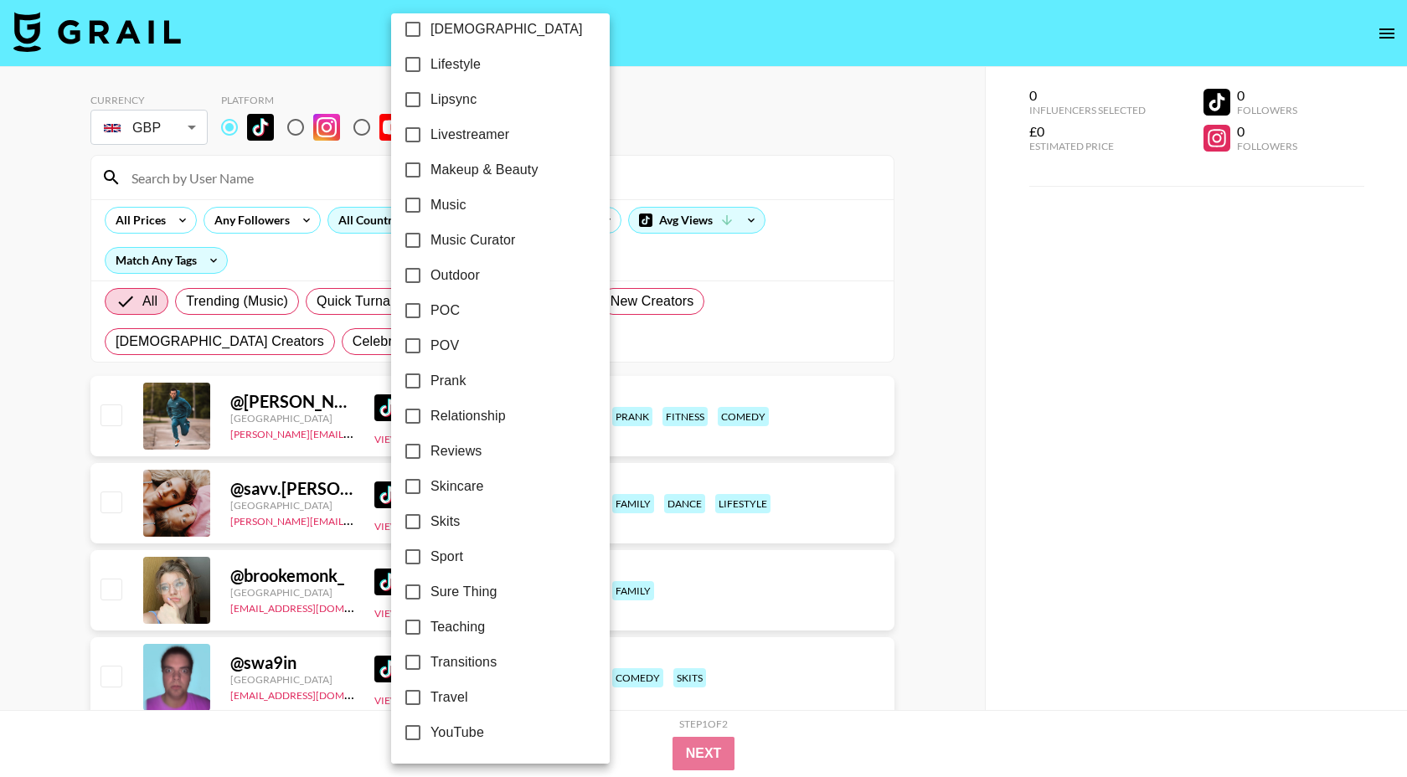
click at [476, 241] on span "Music Curator" at bounding box center [472, 240] width 85 height 20
click at [430, 241] on input "Music Curator" at bounding box center [412, 240] width 35 height 35
checkbox input "true"
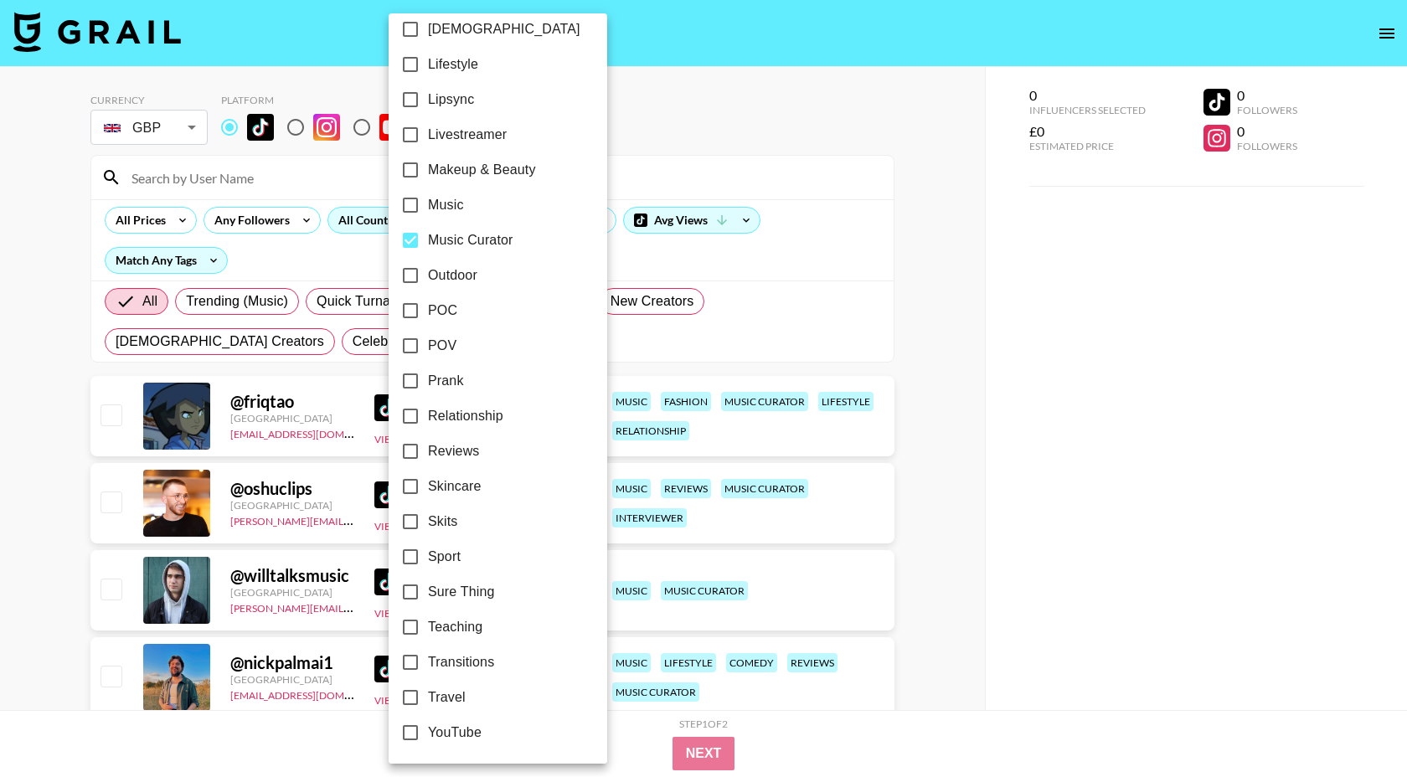
click at [668, 119] on div at bounding box center [703, 388] width 1407 height 777
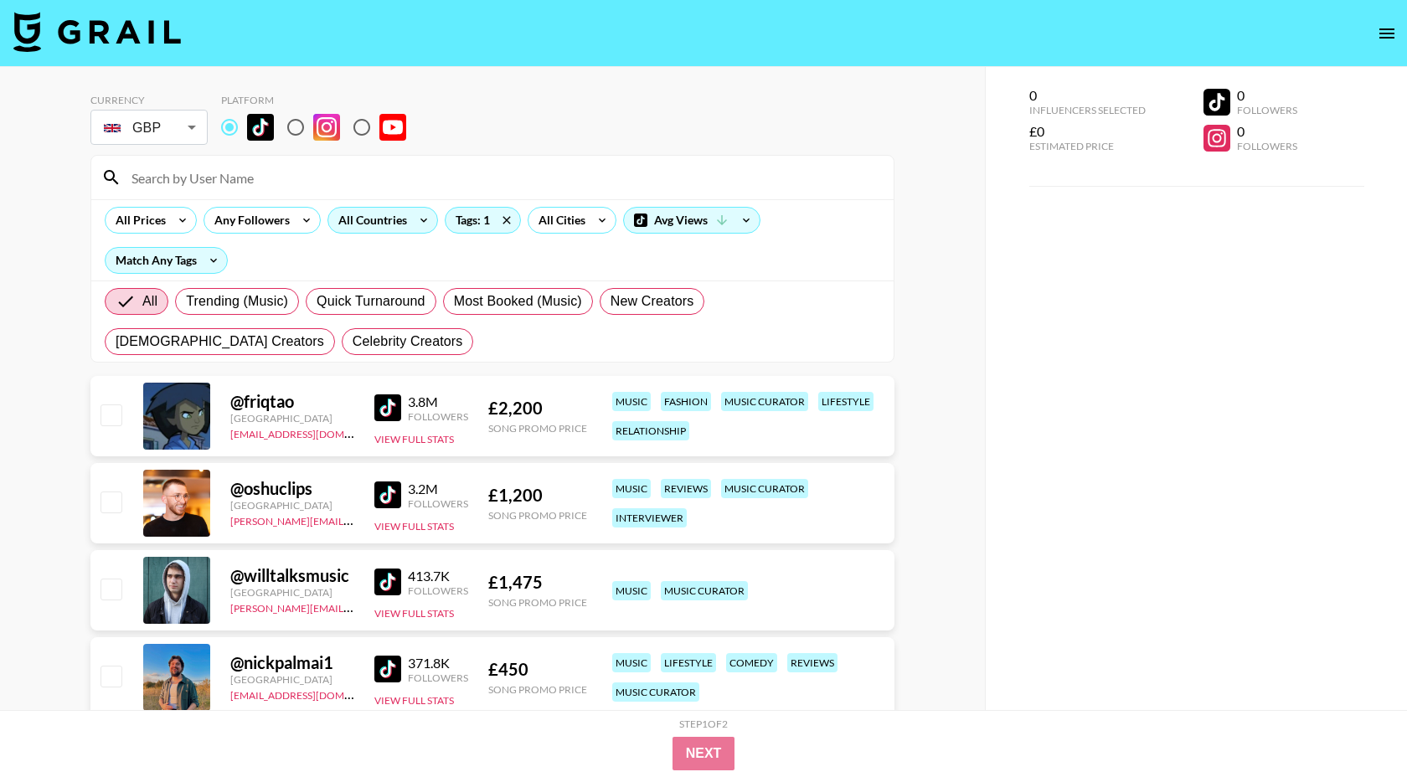
click at [390, 407] on img at bounding box center [387, 407] width 27 height 27
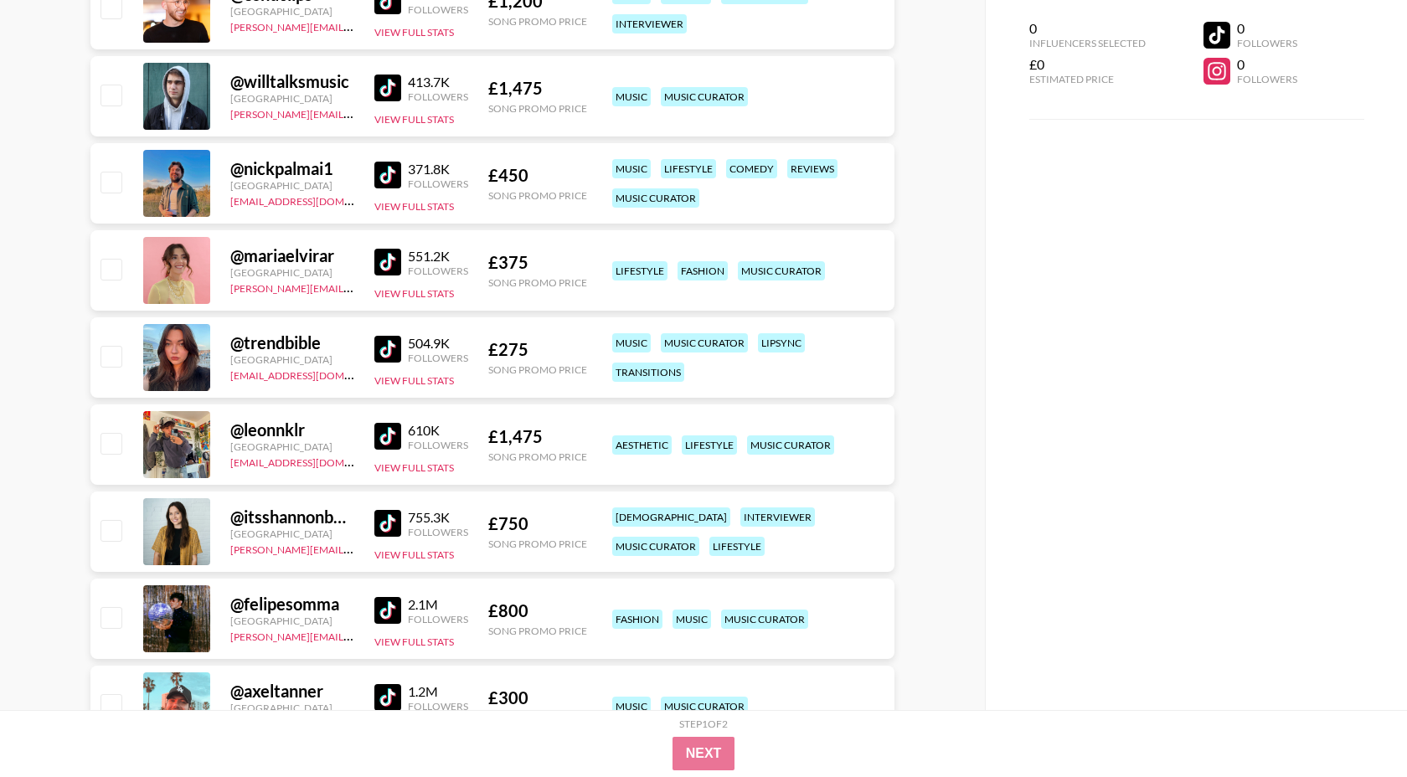
scroll to position [498, 0]
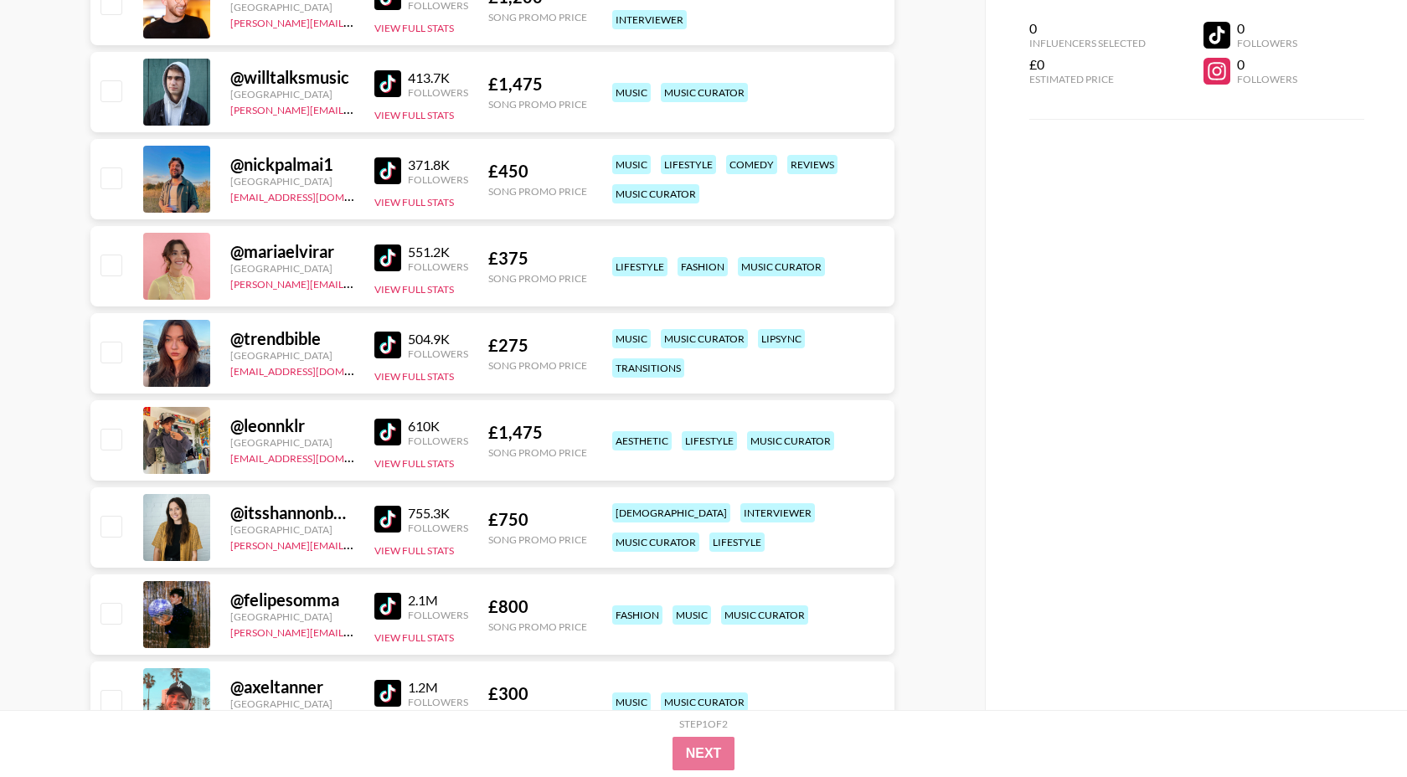
click at [399, 612] on img at bounding box center [387, 606] width 27 height 27
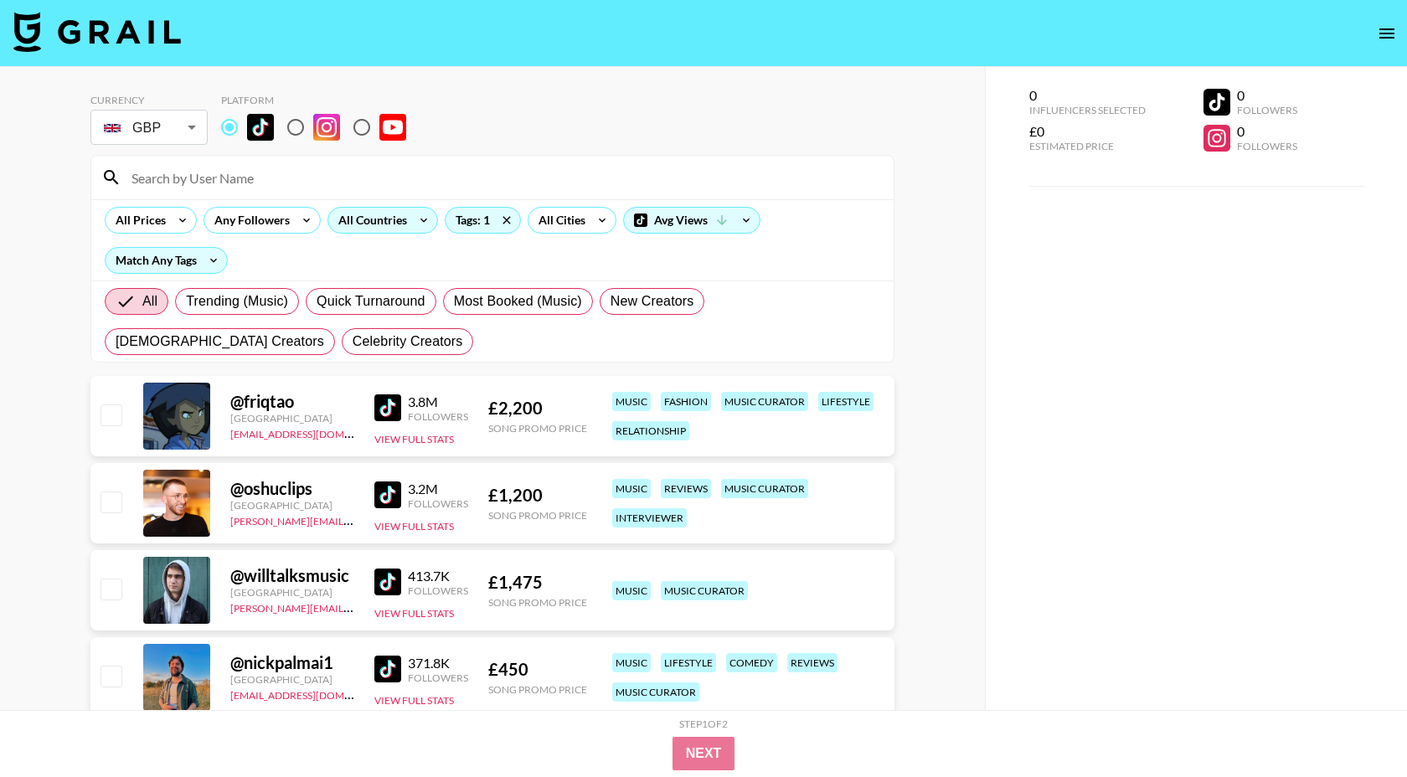
click at [352, 226] on div "All Countries" at bounding box center [369, 220] width 82 height 25
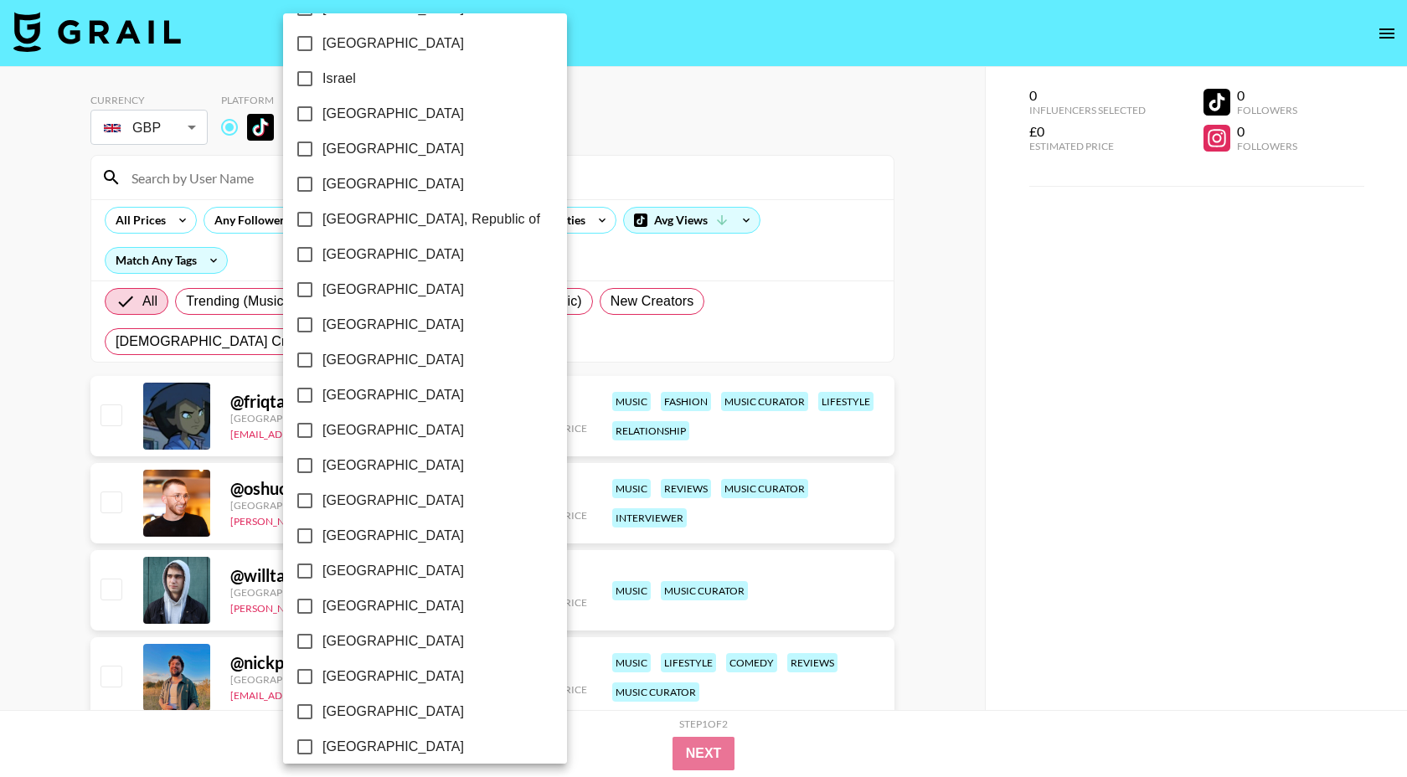
scroll to position [1176, 0]
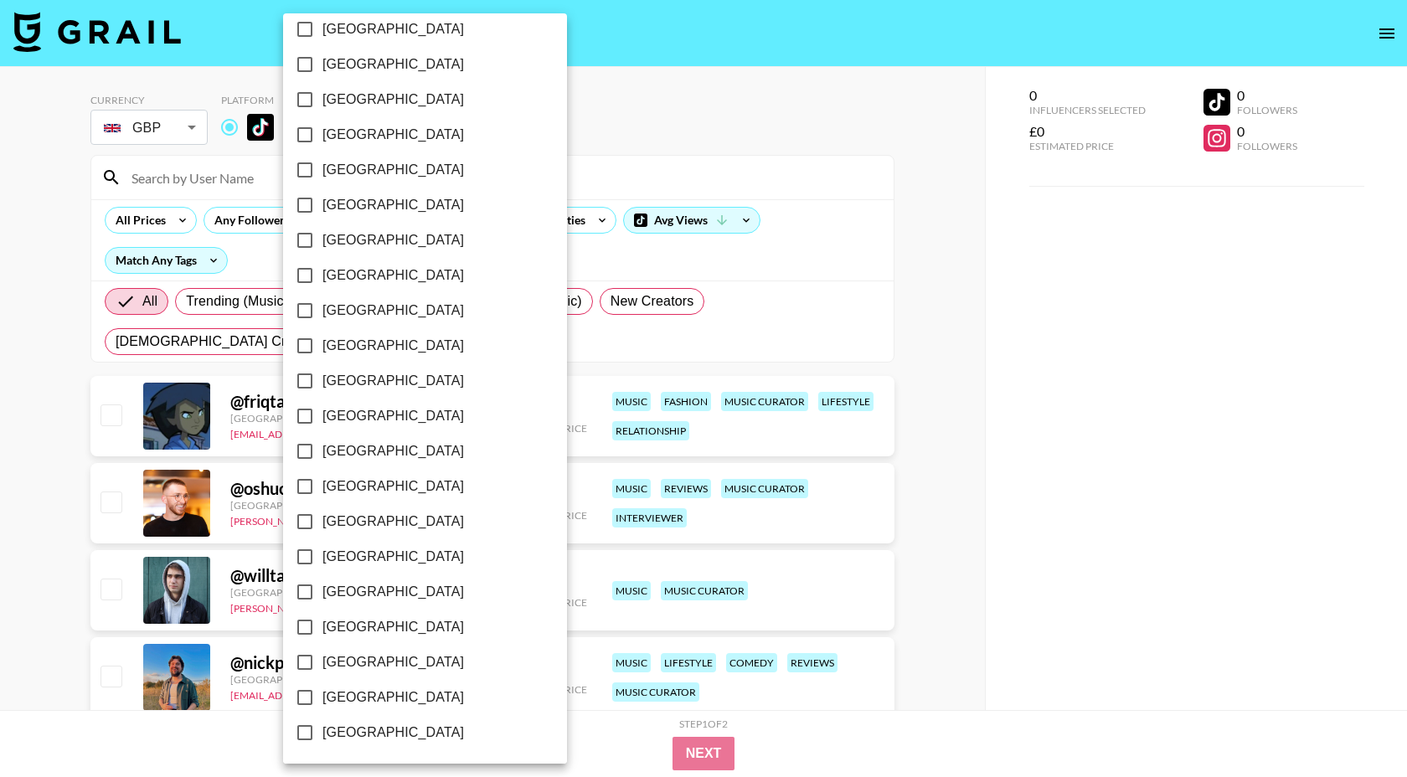
click at [372, 664] on span "[GEOGRAPHIC_DATA]" at bounding box center [392, 662] width 141 height 20
click at [322, 664] on input "[GEOGRAPHIC_DATA]" at bounding box center [304, 662] width 35 height 35
checkbox input "true"
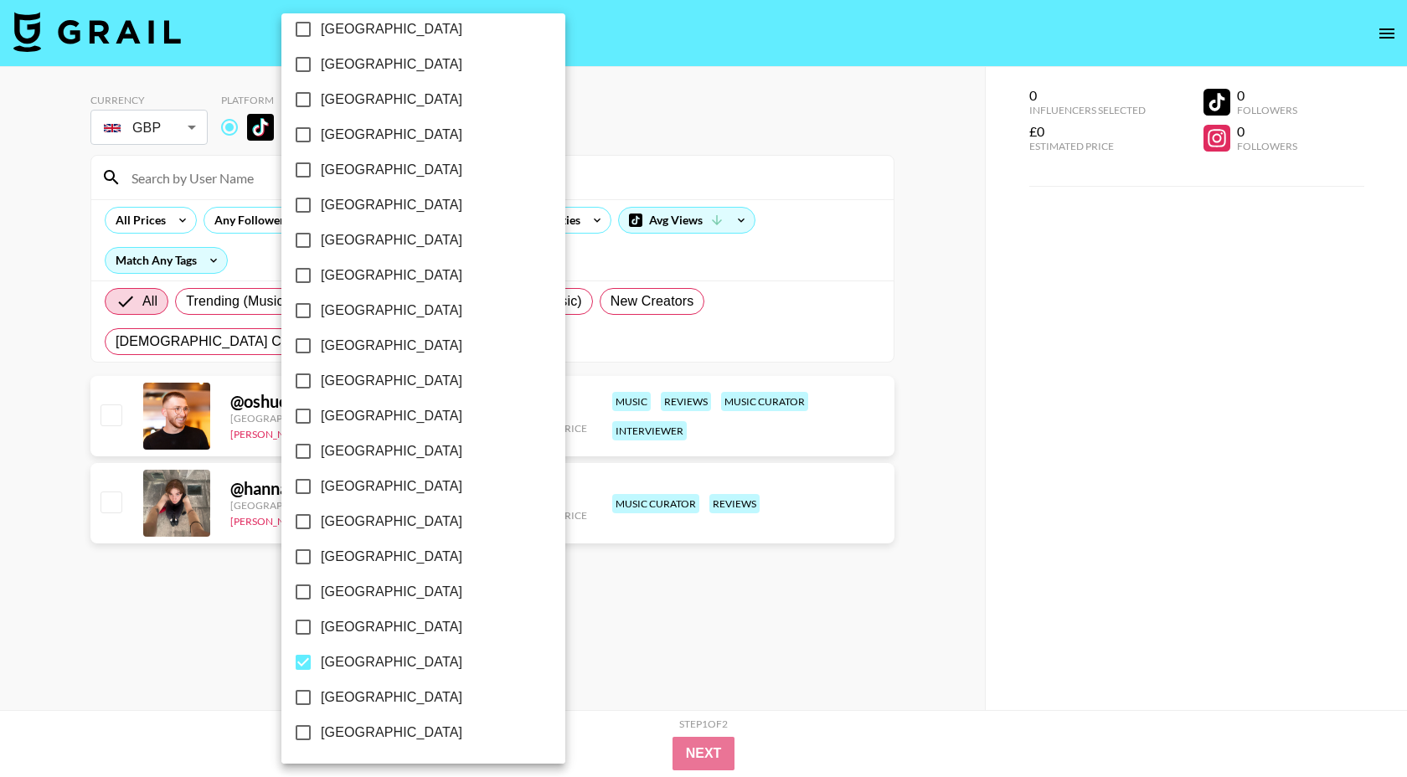
click at [850, 202] on div at bounding box center [703, 388] width 1407 height 777
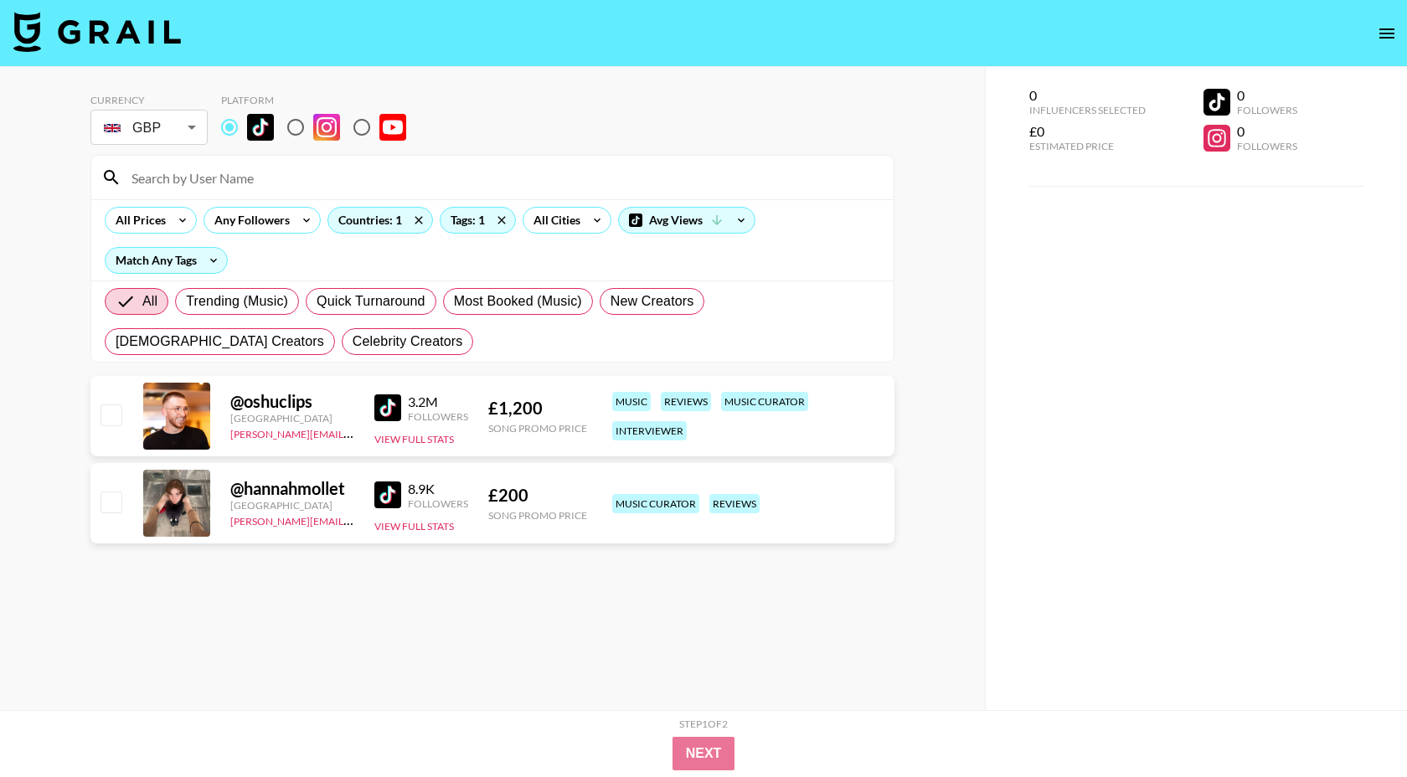
click at [377, 487] on img at bounding box center [387, 494] width 27 height 27
click at [481, 222] on div "Tags: 1" at bounding box center [477, 220] width 75 height 25
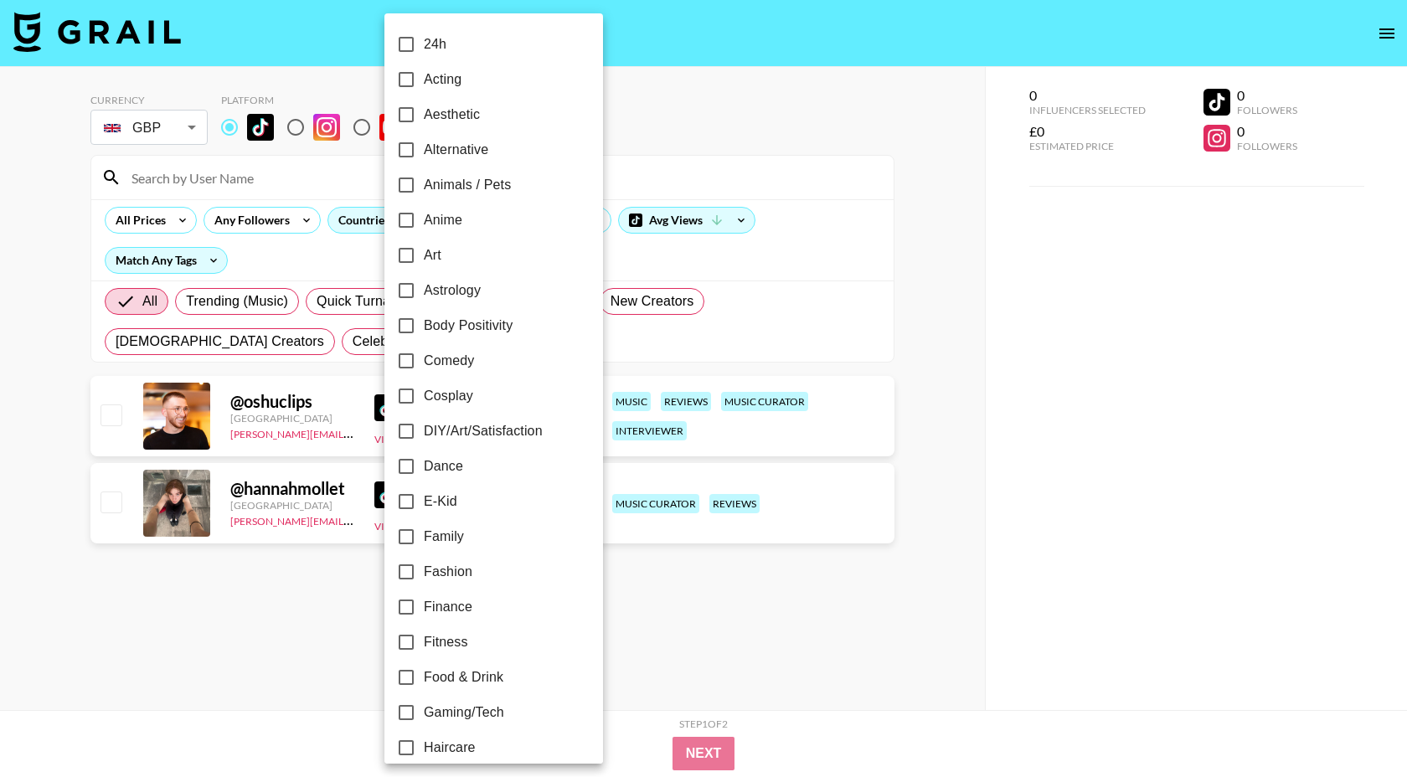
scroll to position [824, 0]
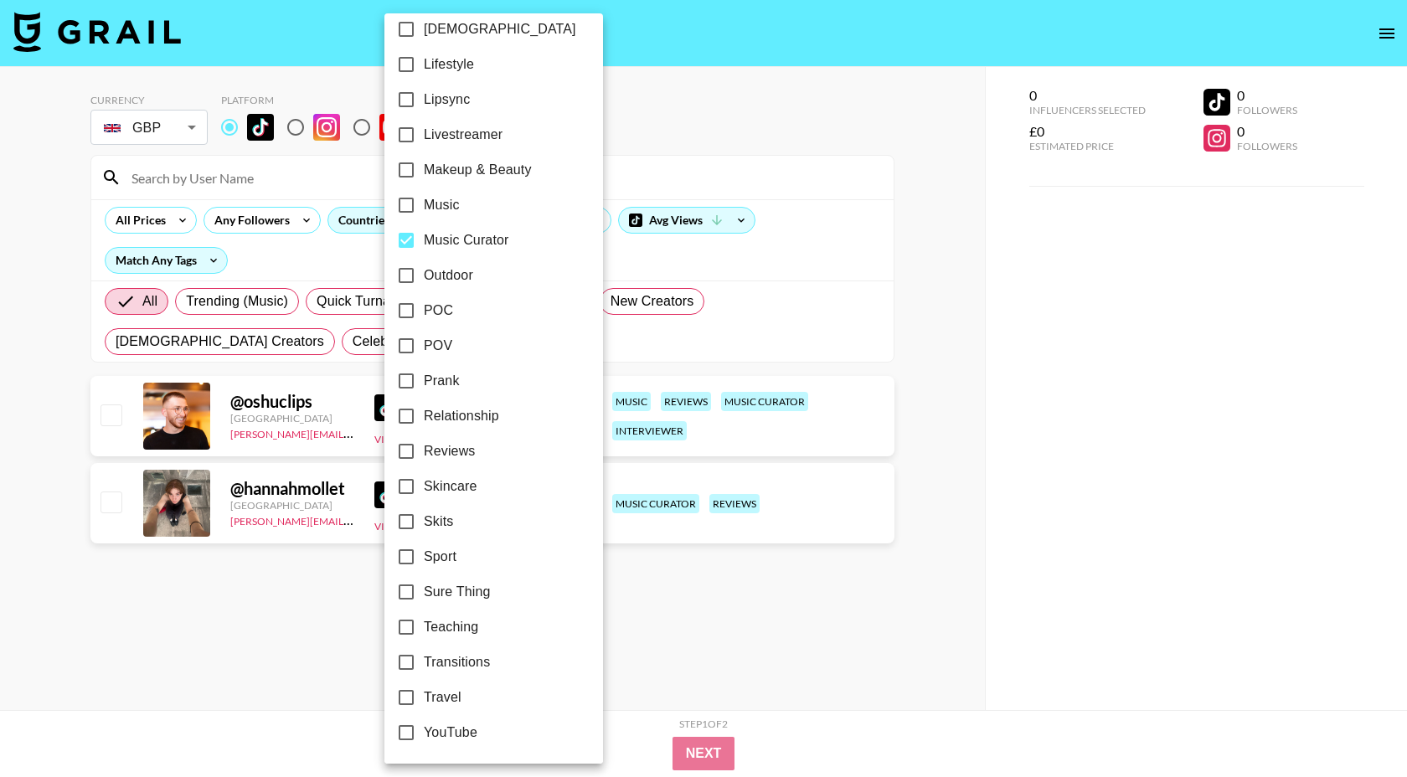
click at [470, 247] on span "Music Curator" at bounding box center [466, 240] width 85 height 20
click at [424, 247] on input "Music Curator" at bounding box center [405, 240] width 35 height 35
checkbox input "false"
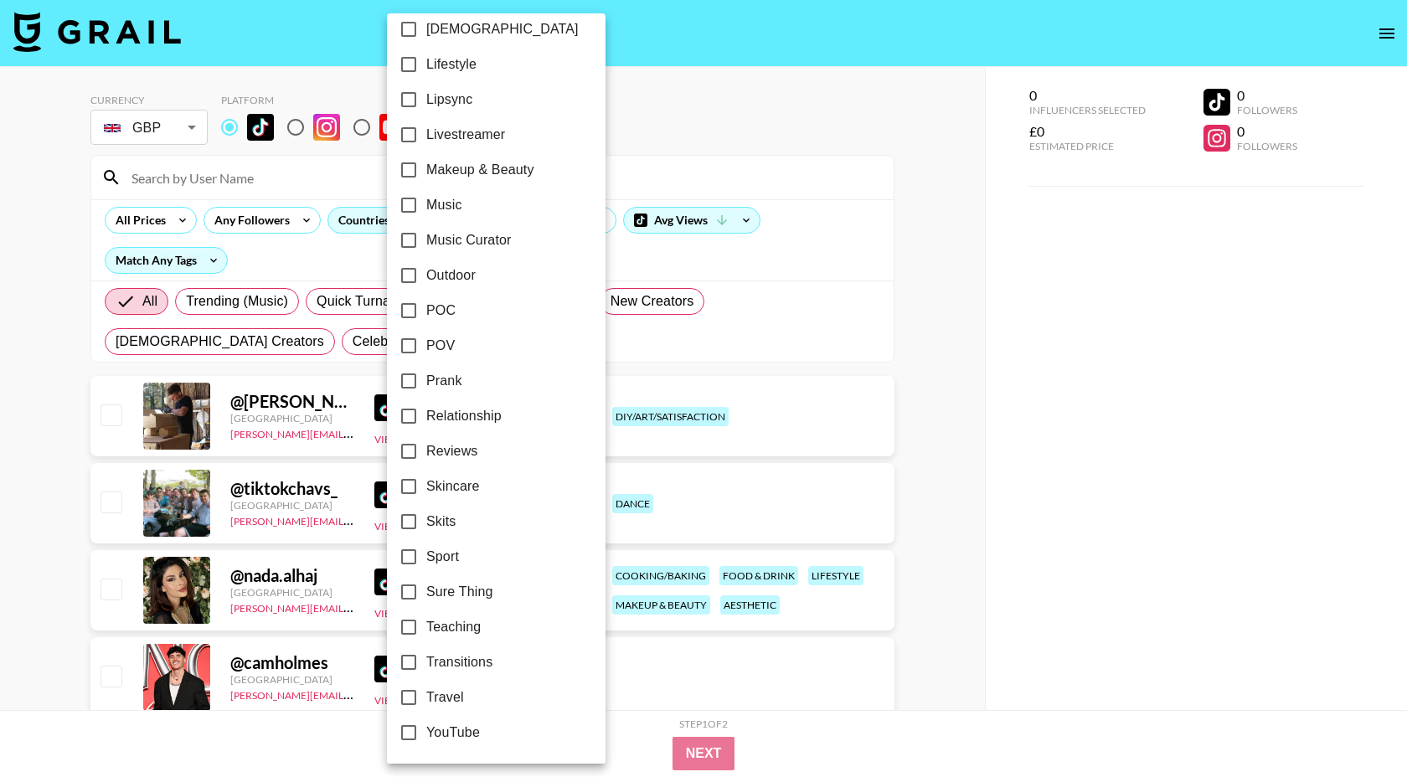
click at [447, 213] on span "Music" at bounding box center [444, 205] width 36 height 20
click at [426, 213] on input "Music" at bounding box center [408, 205] width 35 height 35
checkbox input "true"
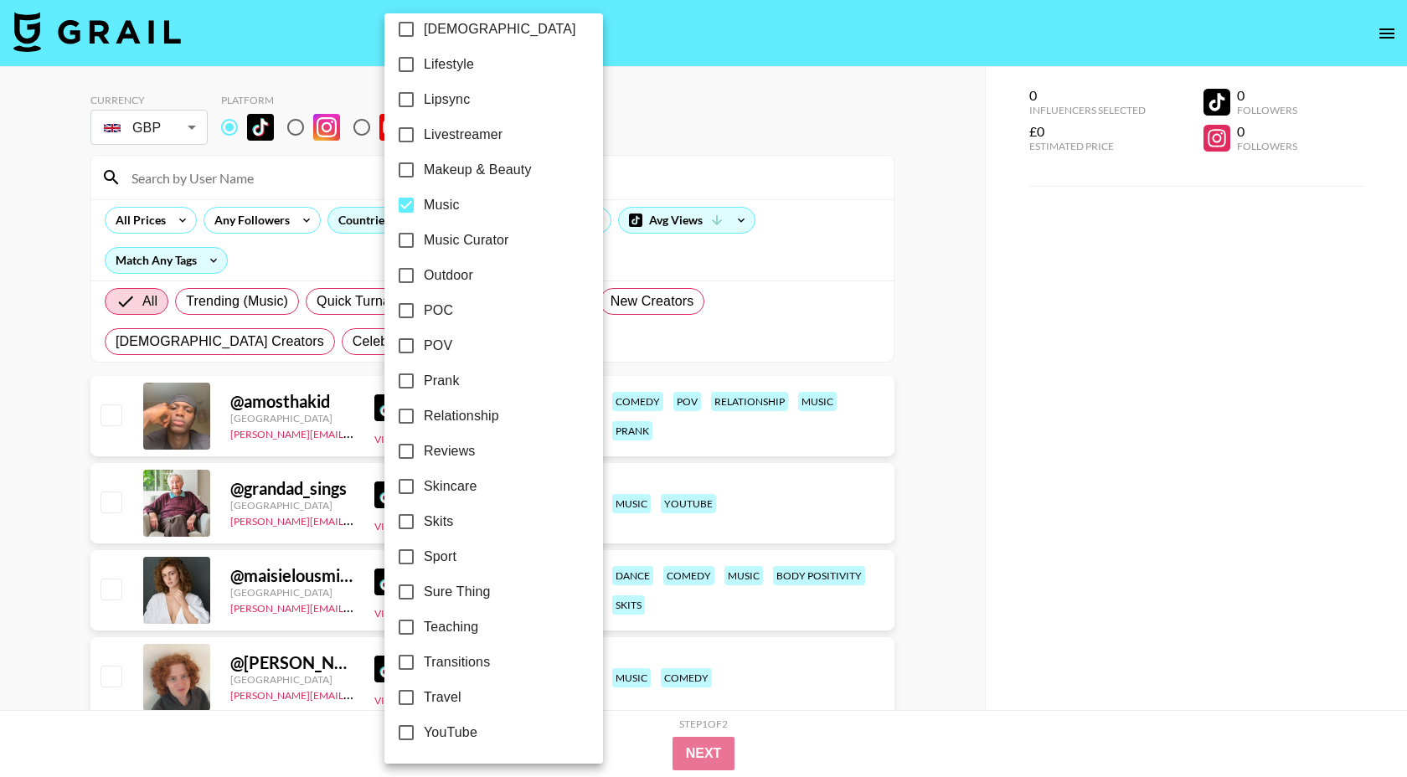
click at [653, 150] on div at bounding box center [703, 388] width 1407 height 777
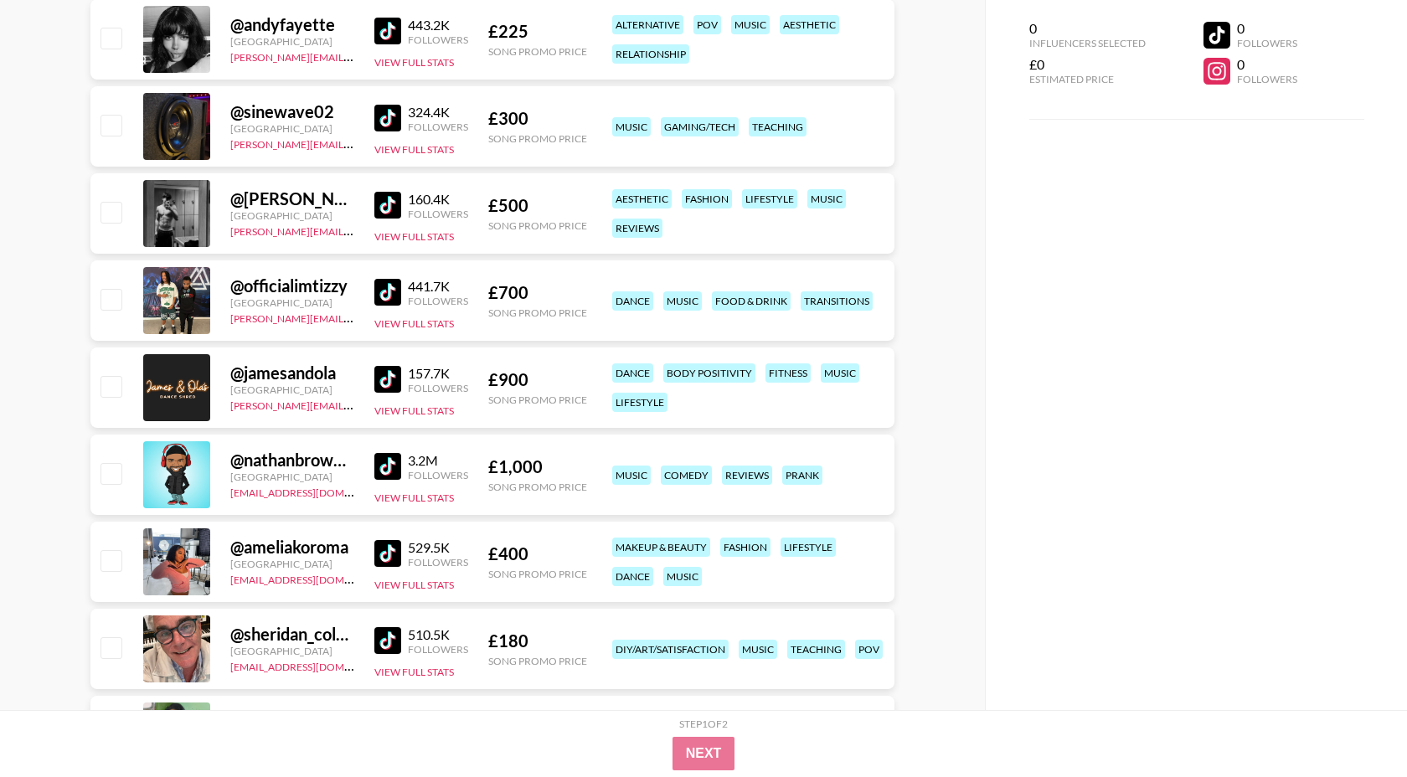
scroll to position [2295, 0]
